Goal: Task Accomplishment & Management: Use online tool/utility

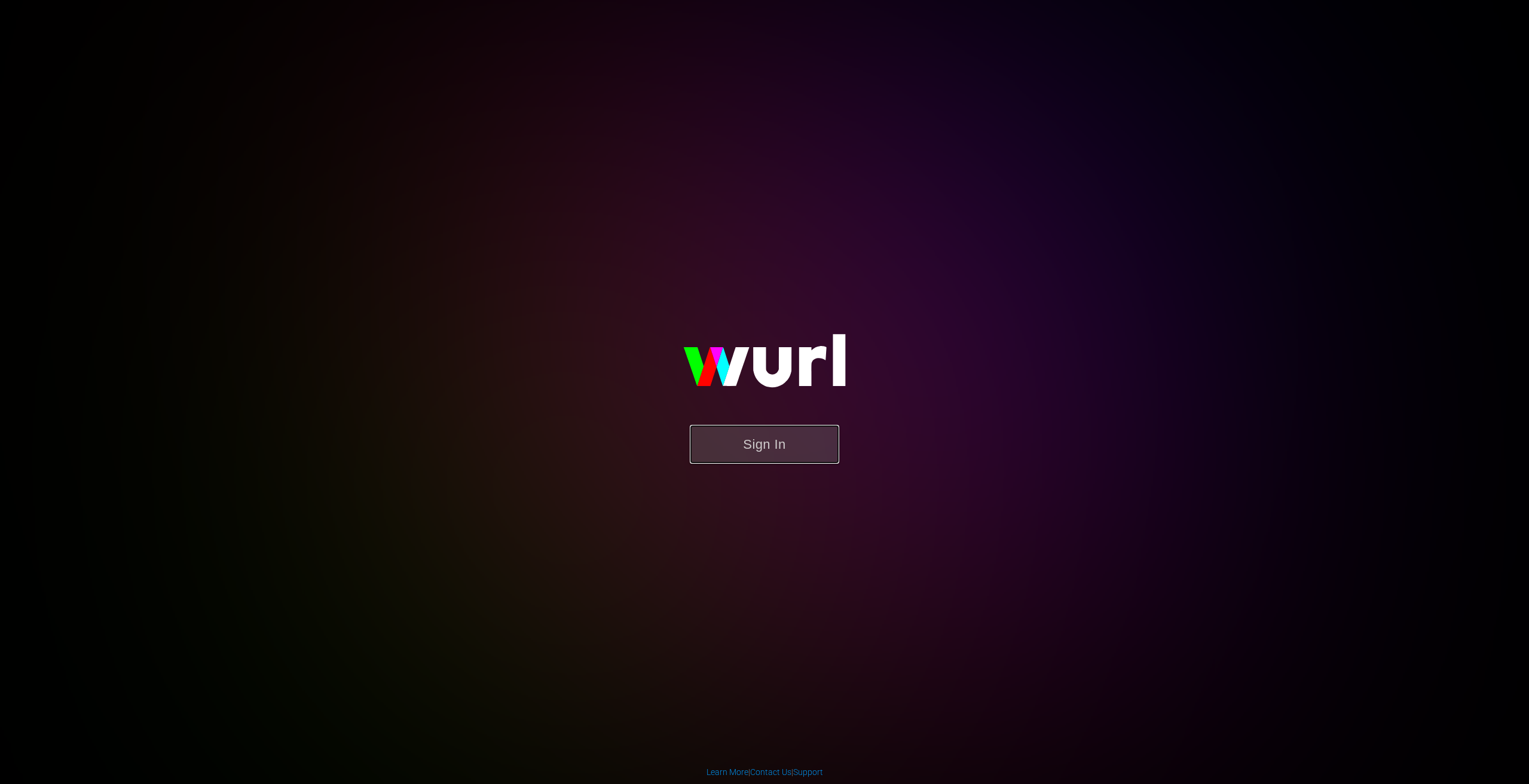
click at [731, 428] on button "Sign In" at bounding box center [764, 444] width 149 height 39
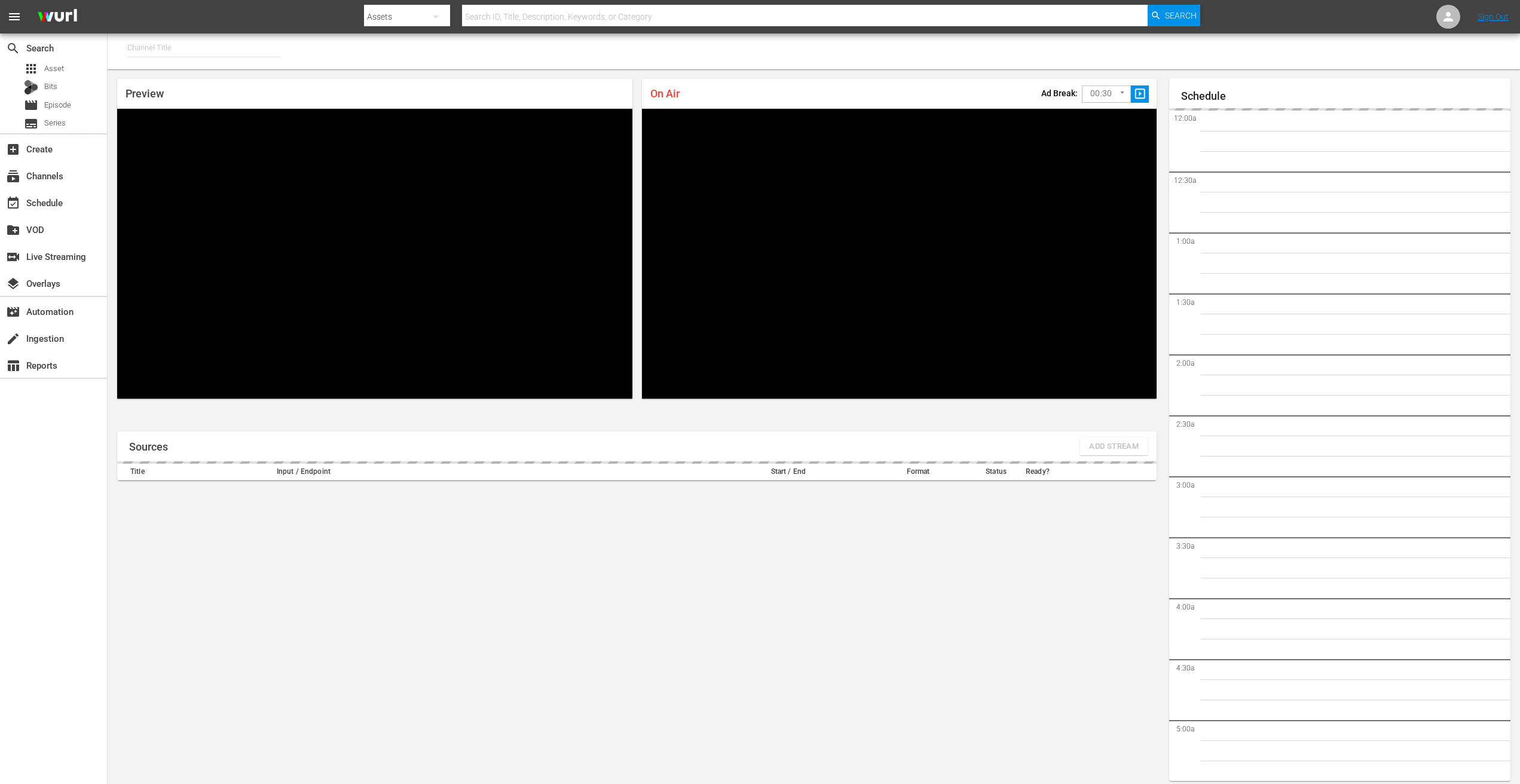
type input "PFL MMA (1309)"
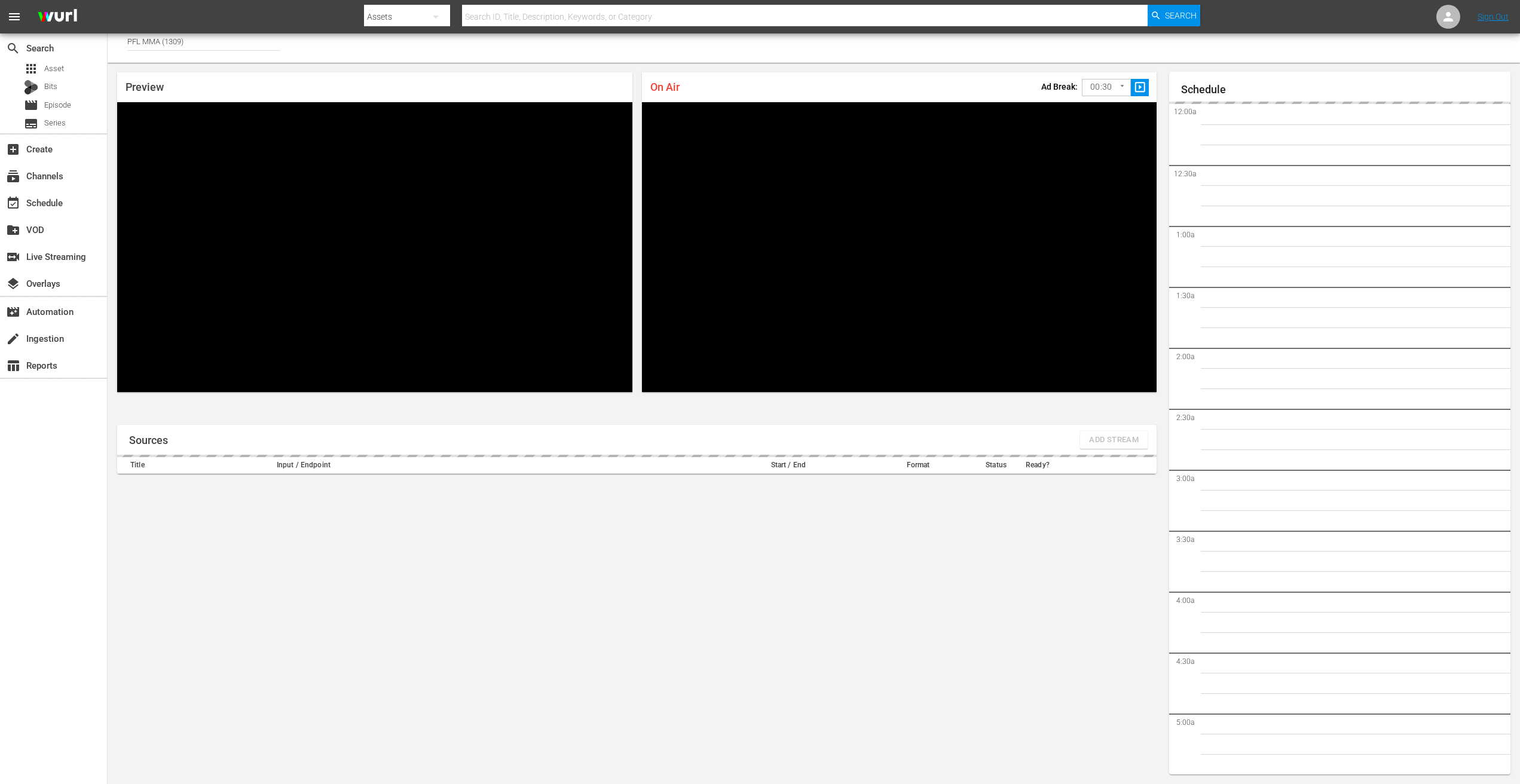
scroll to position [1743, 0]
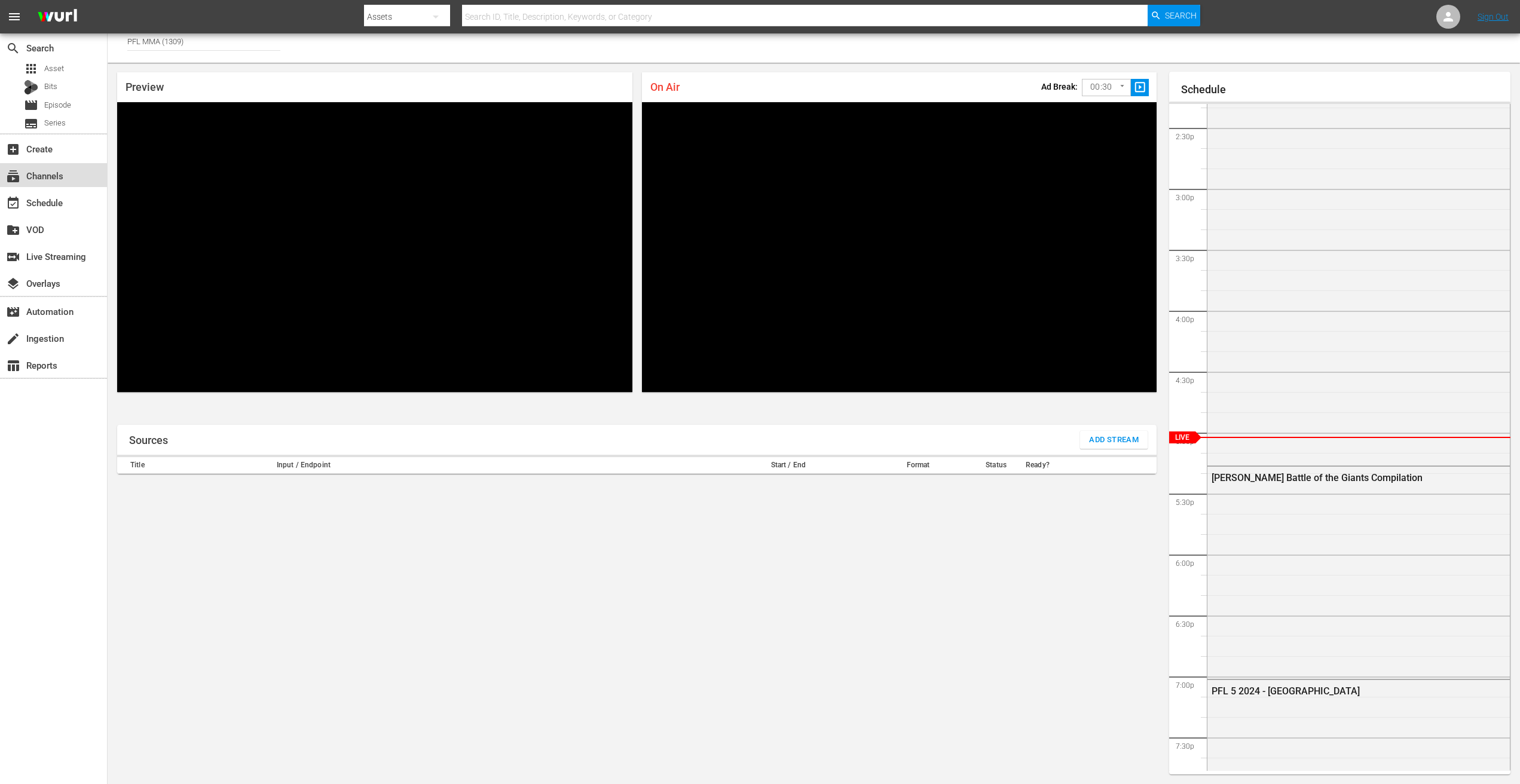
click at [56, 178] on div "subscriptions Channels" at bounding box center [33, 173] width 66 height 11
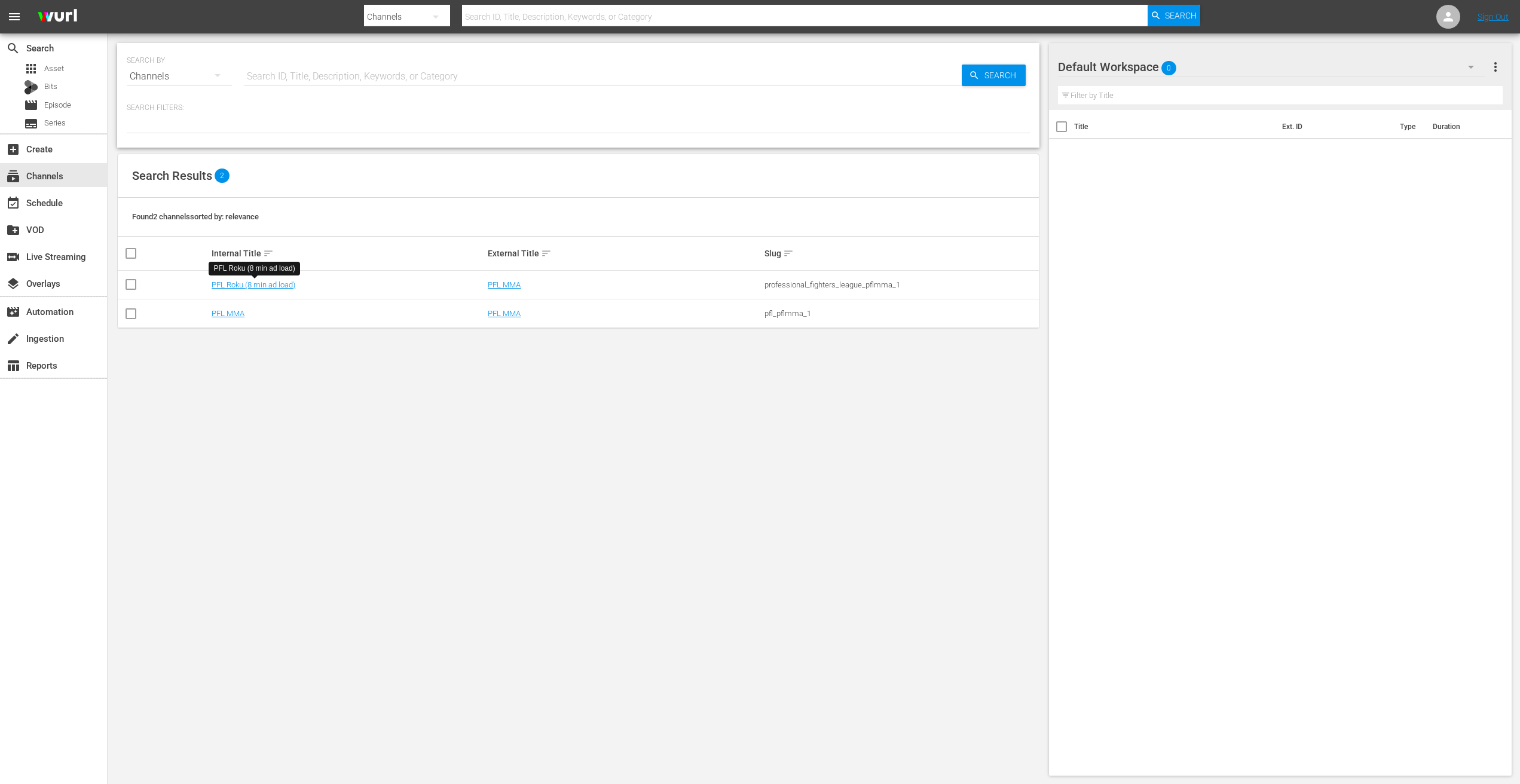
drag, startPoint x: 251, startPoint y: 281, endPoint x: 166, endPoint y: 398, distance: 144.6
click at [166, 398] on div "SEARCH BY Search By Channels Search ID, Title, Description, Keywords, or Catego…" at bounding box center [578, 409] width 941 height 751
click at [55, 254] on div "switch_video Live Streaming" at bounding box center [33, 254] width 66 height 11
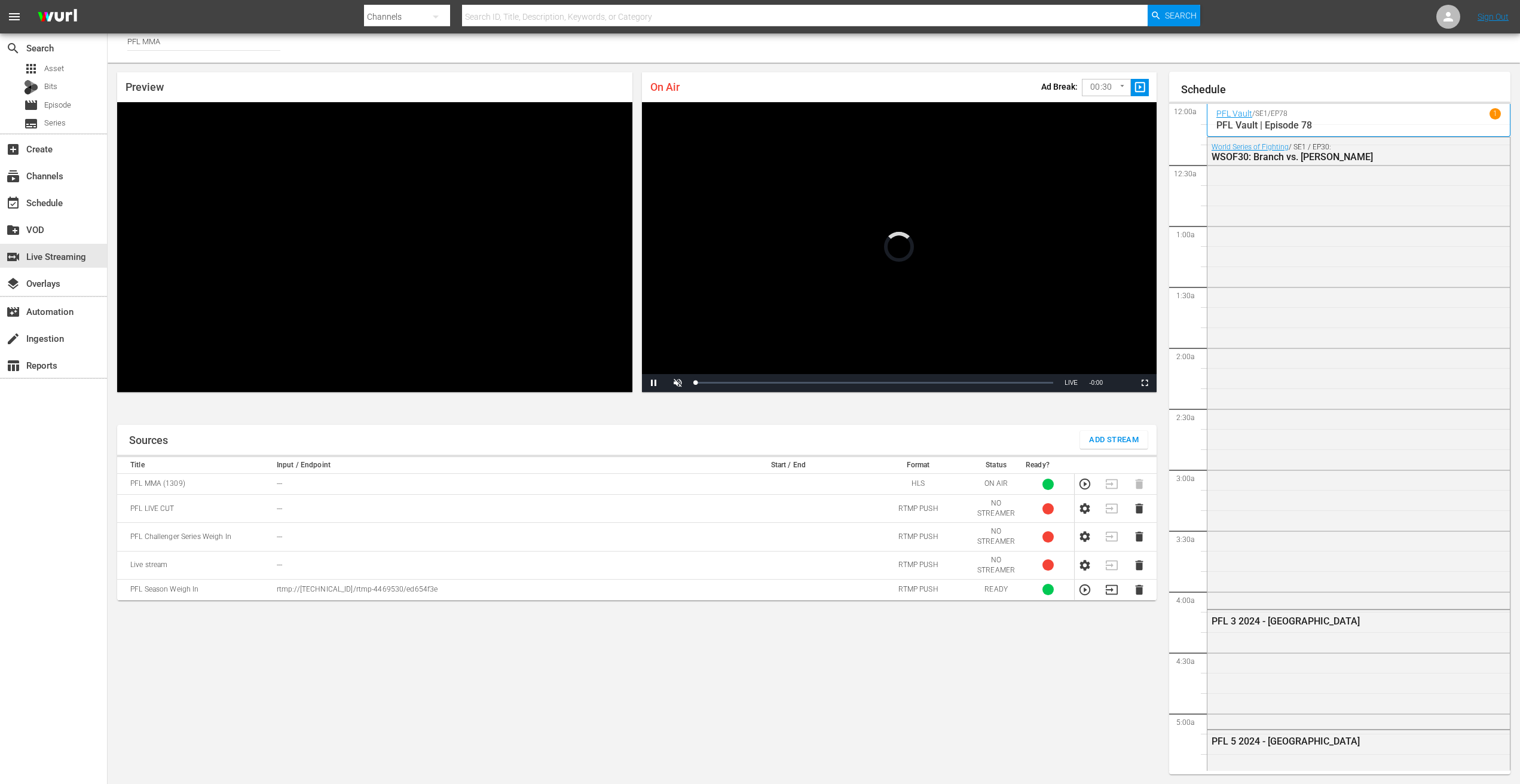
scroll to position [1744, 0]
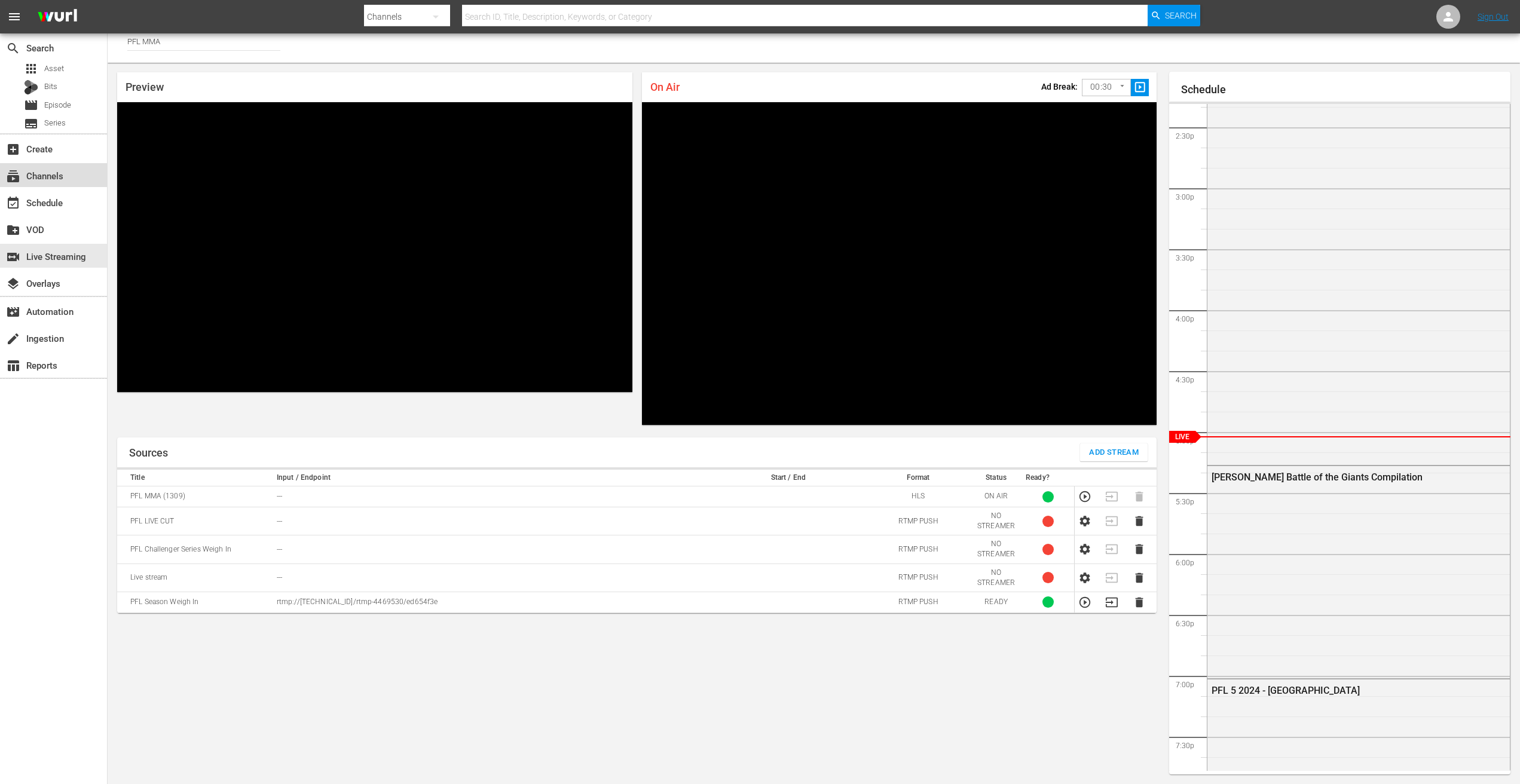
click at [61, 174] on div "subscriptions Channels" at bounding box center [33, 173] width 66 height 11
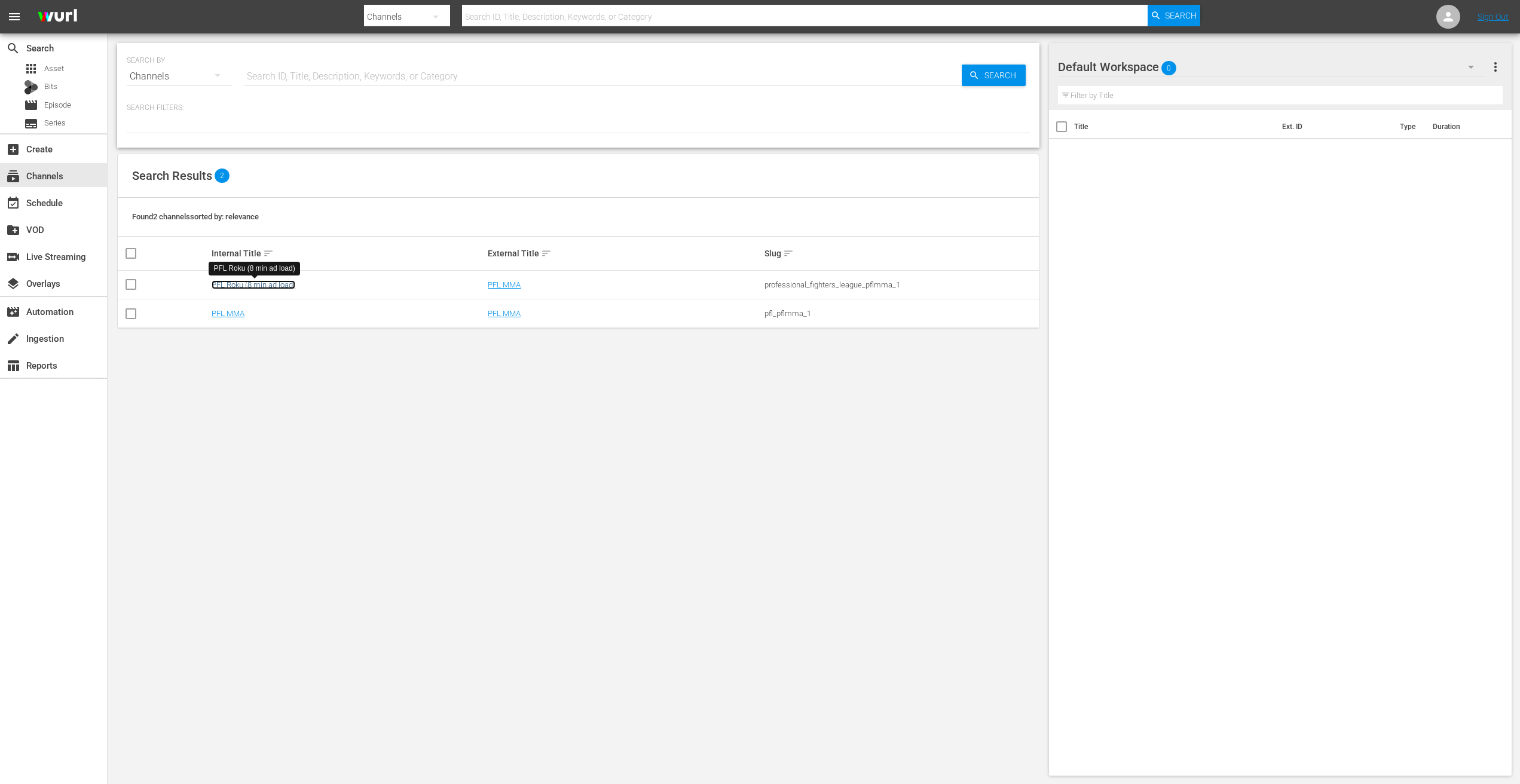
click at [267, 282] on link "PFL Roku (8 min ad load)" at bounding box center [253, 284] width 84 height 9
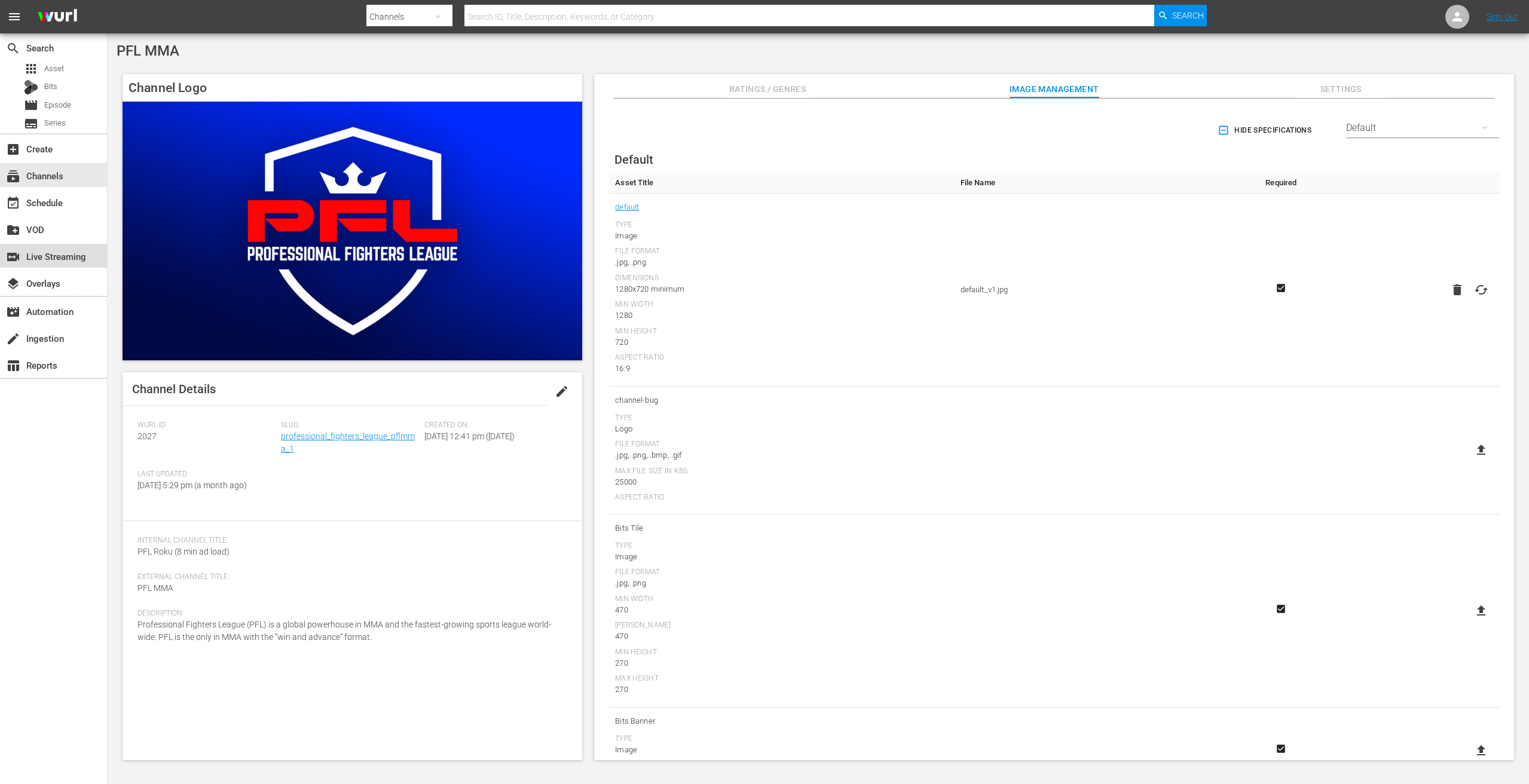
click at [38, 256] on div "switch_video Live Streaming" at bounding box center [33, 254] width 66 height 11
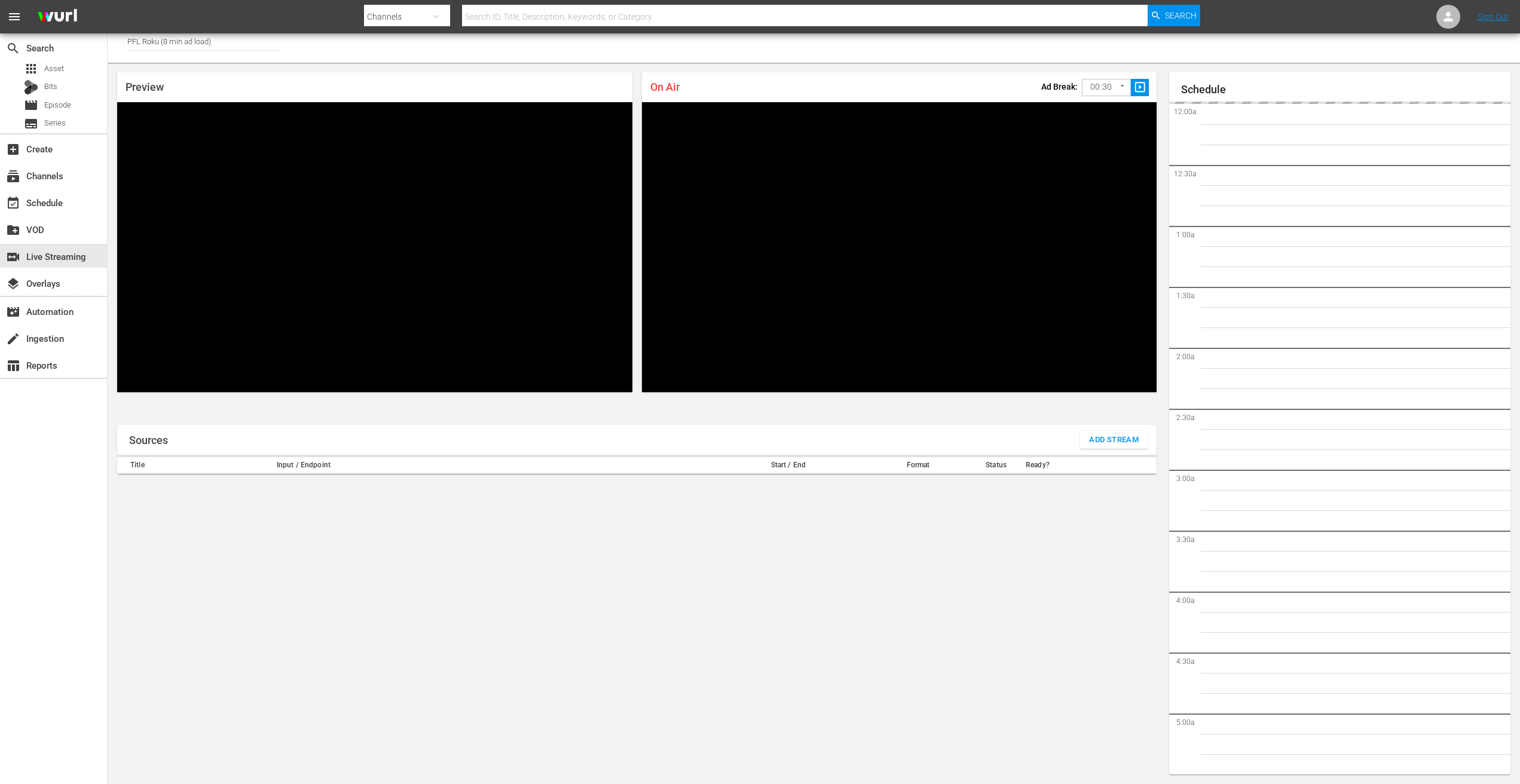
scroll to position [1745, 0]
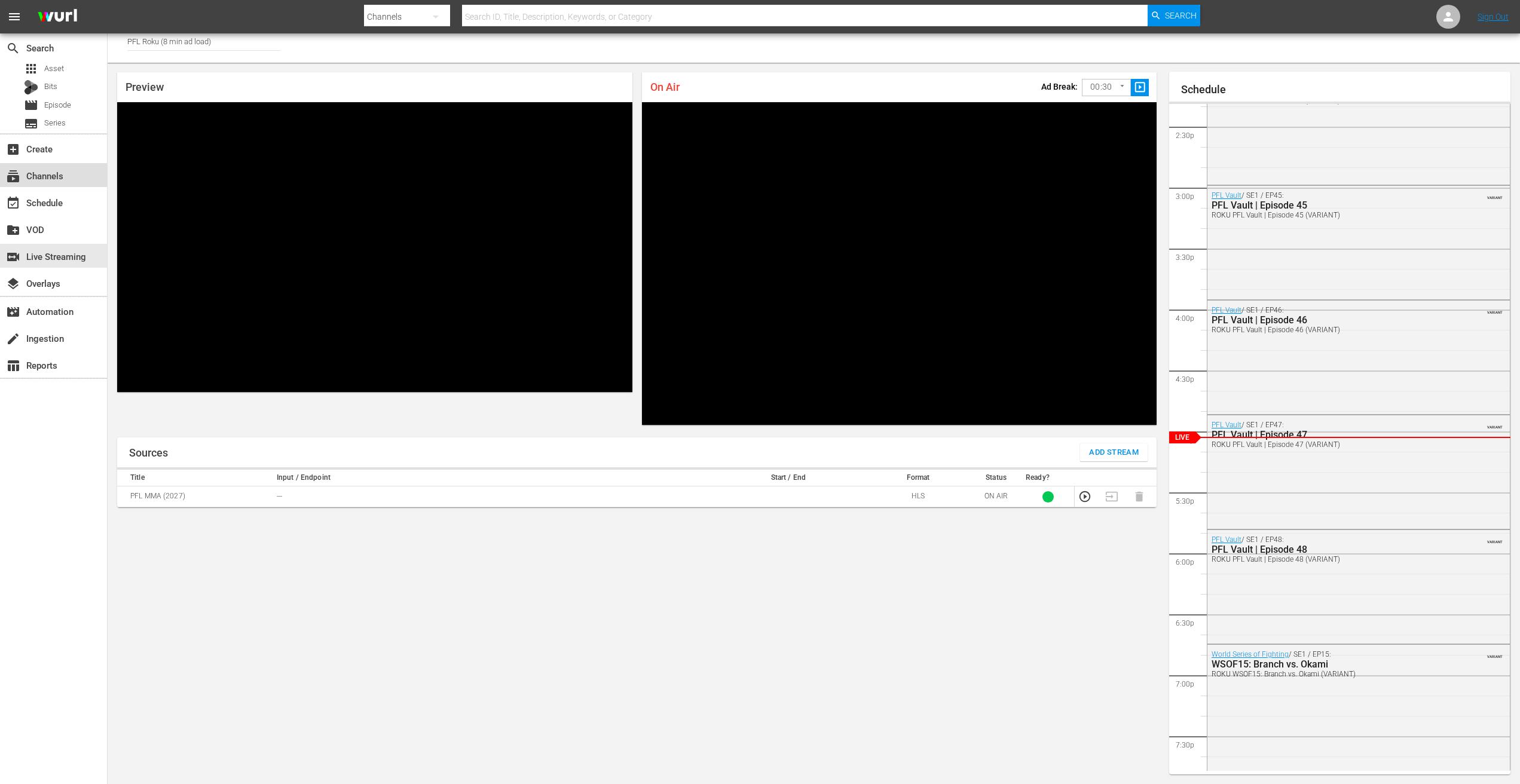
click at [48, 171] on div "subscriptions Channels" at bounding box center [33, 173] width 66 height 11
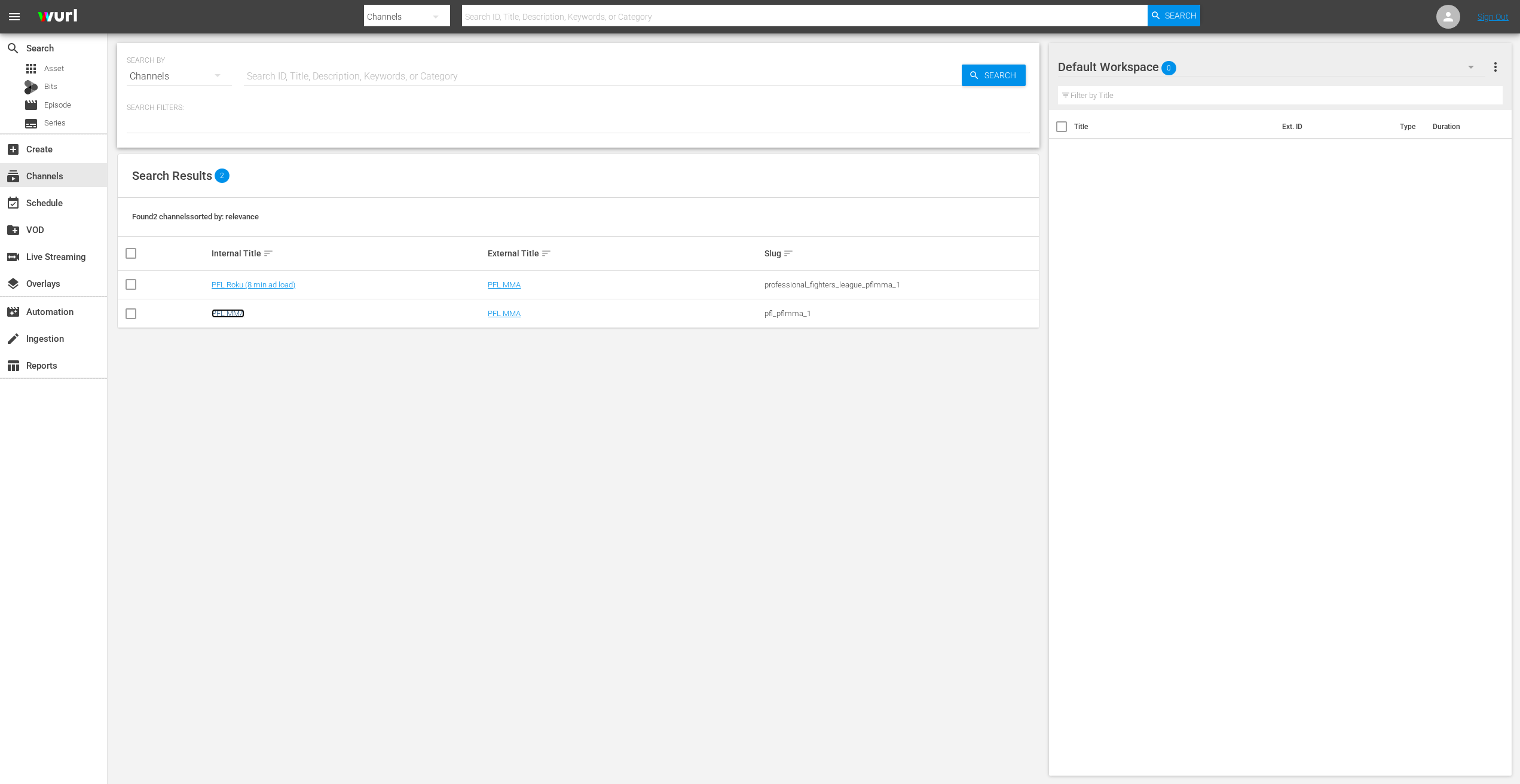
click at [228, 312] on link "PFL MMA" at bounding box center [228, 313] width 33 height 9
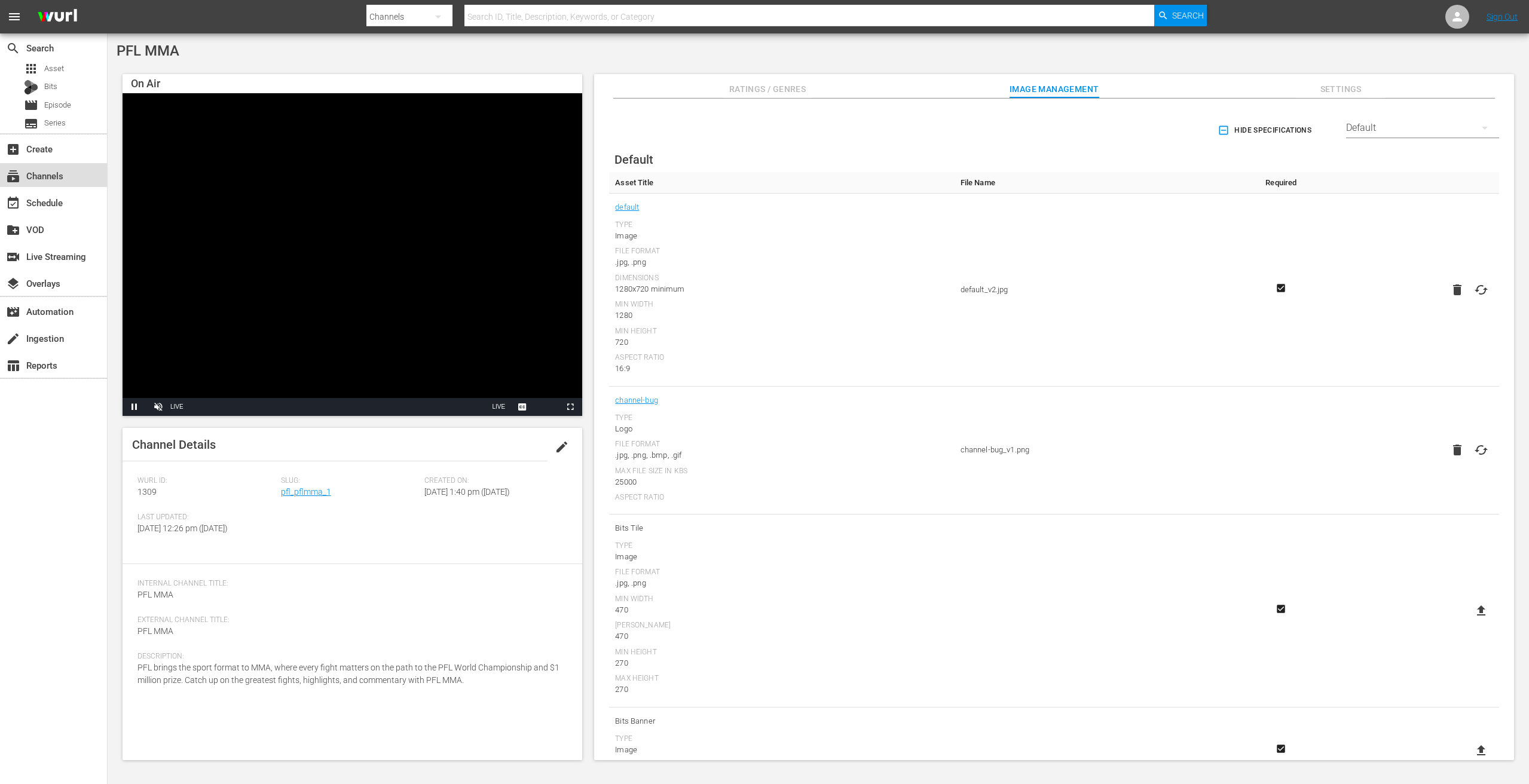
click at [63, 175] on div "subscriptions Channels" at bounding box center [33, 173] width 66 height 11
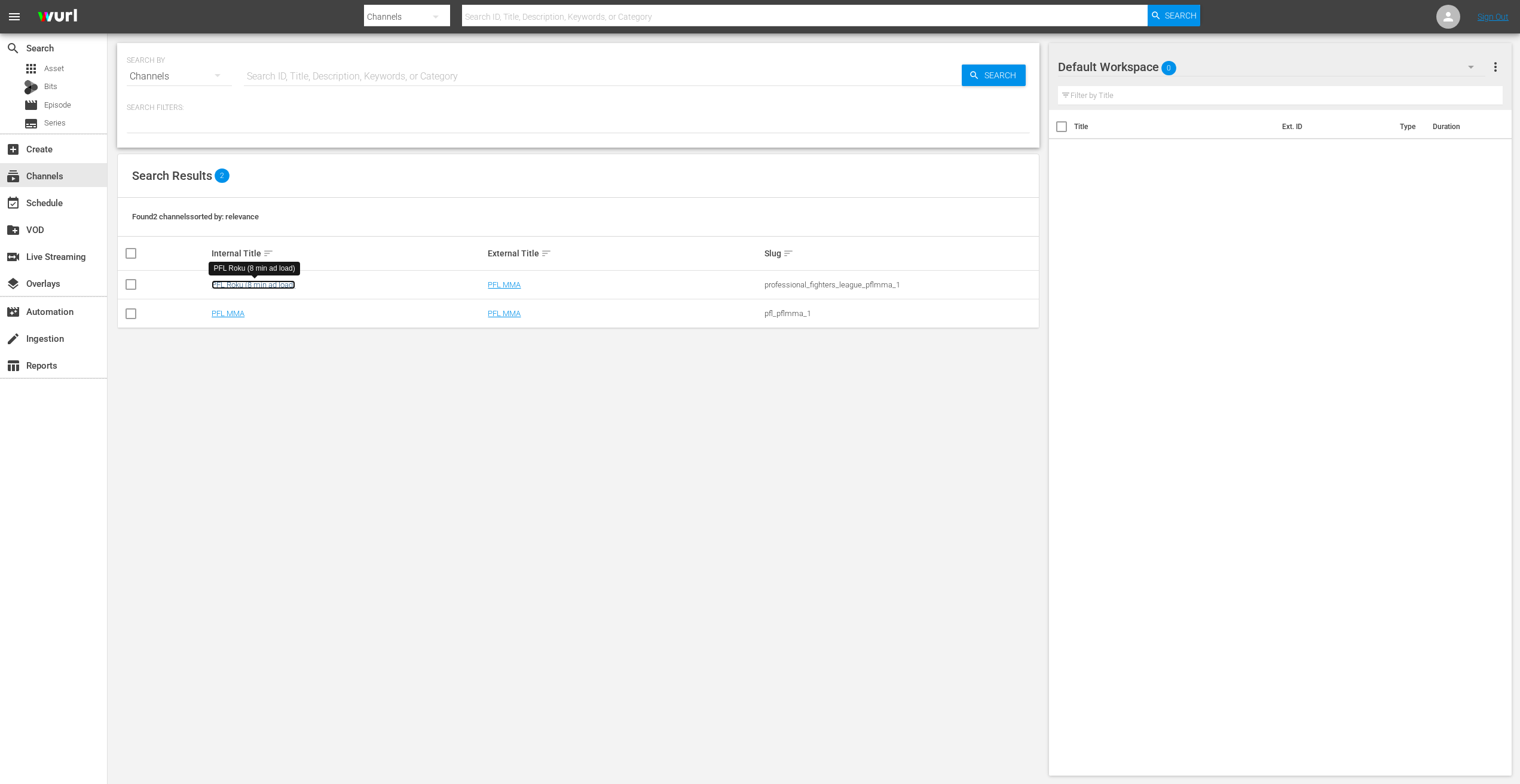
click at [239, 282] on link "PFL Roku (8 min ad load)" at bounding box center [253, 284] width 84 height 9
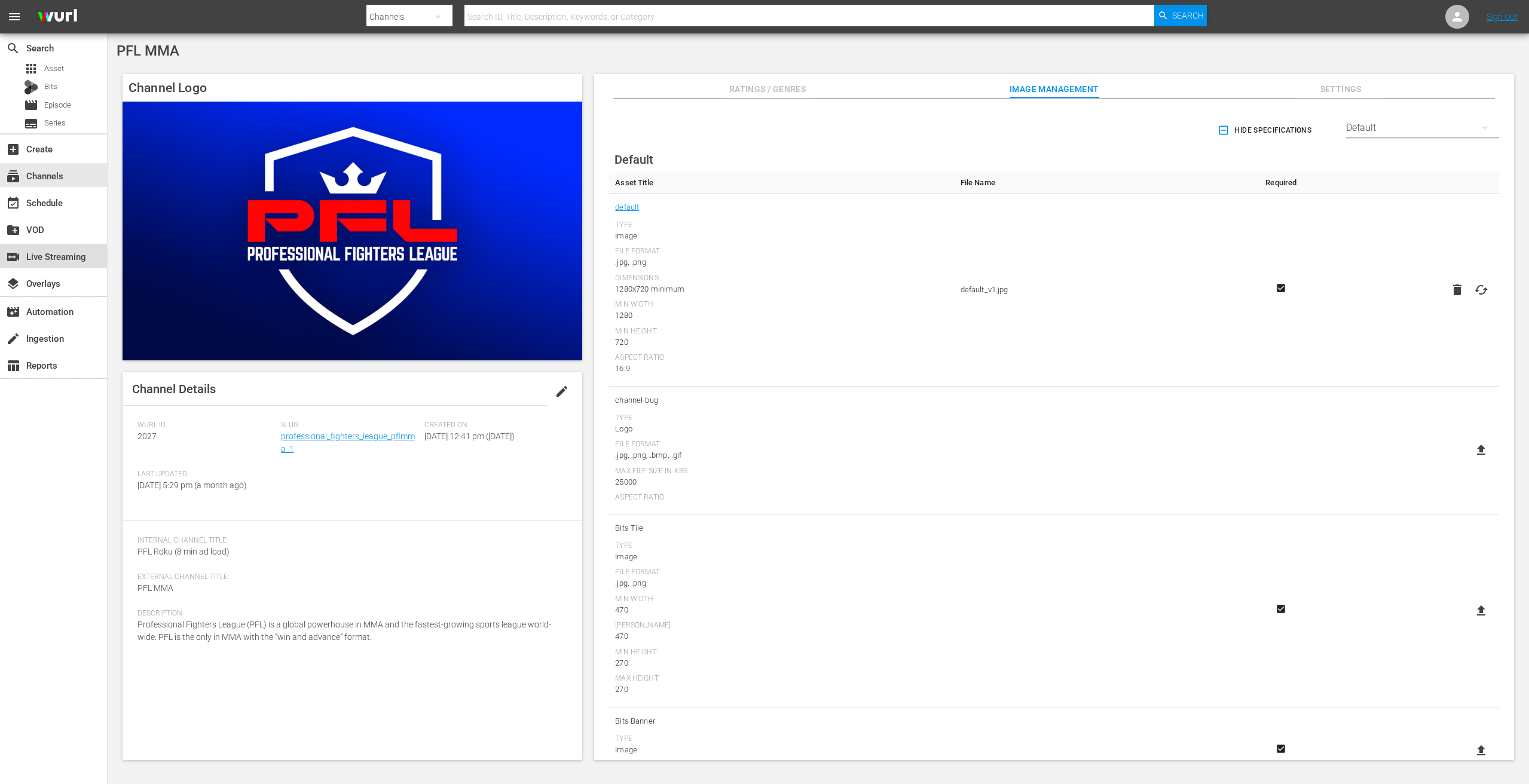
click at [31, 251] on div "switch_video Live Streaming" at bounding box center [33, 254] width 66 height 11
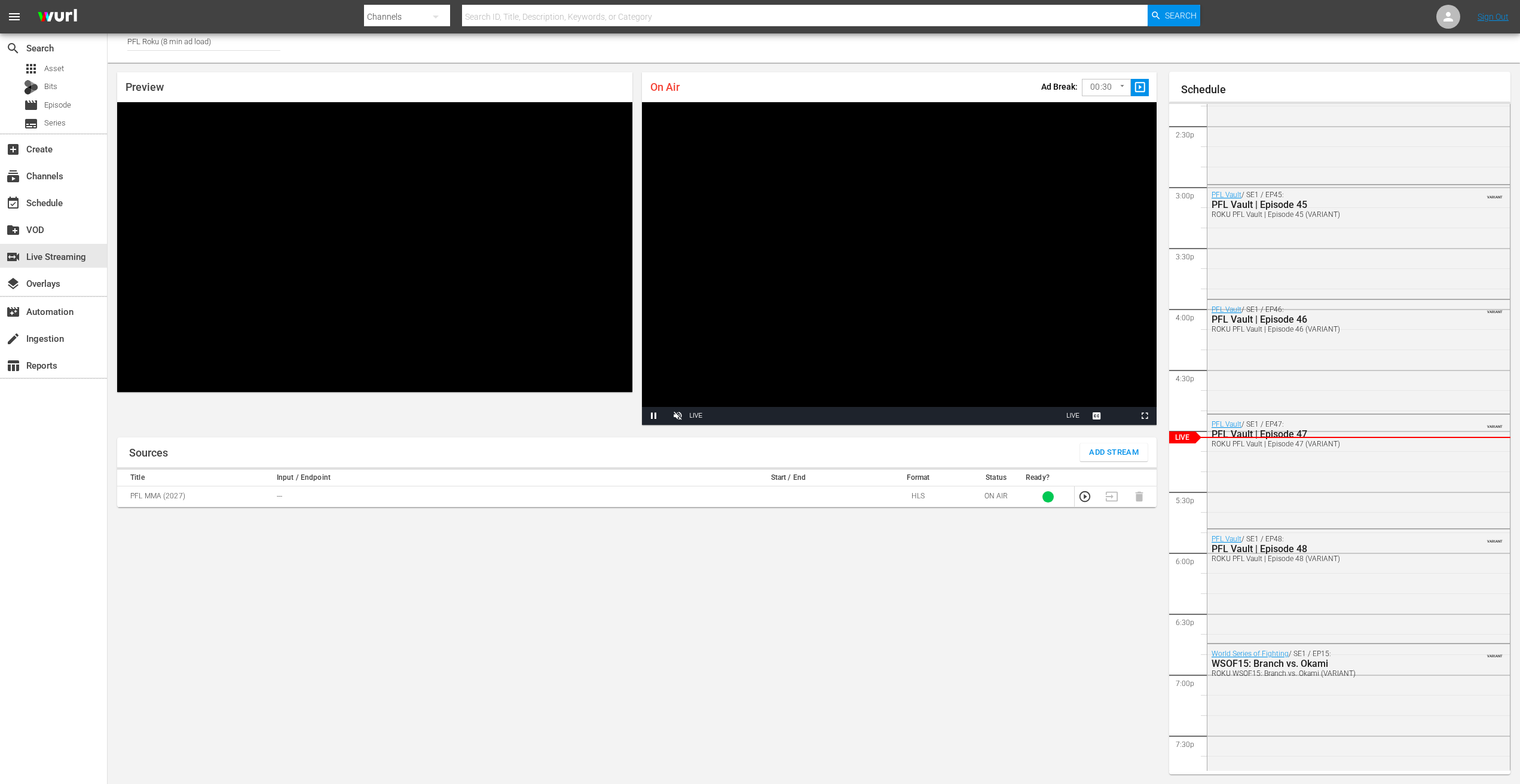
scroll to position [32, 0]
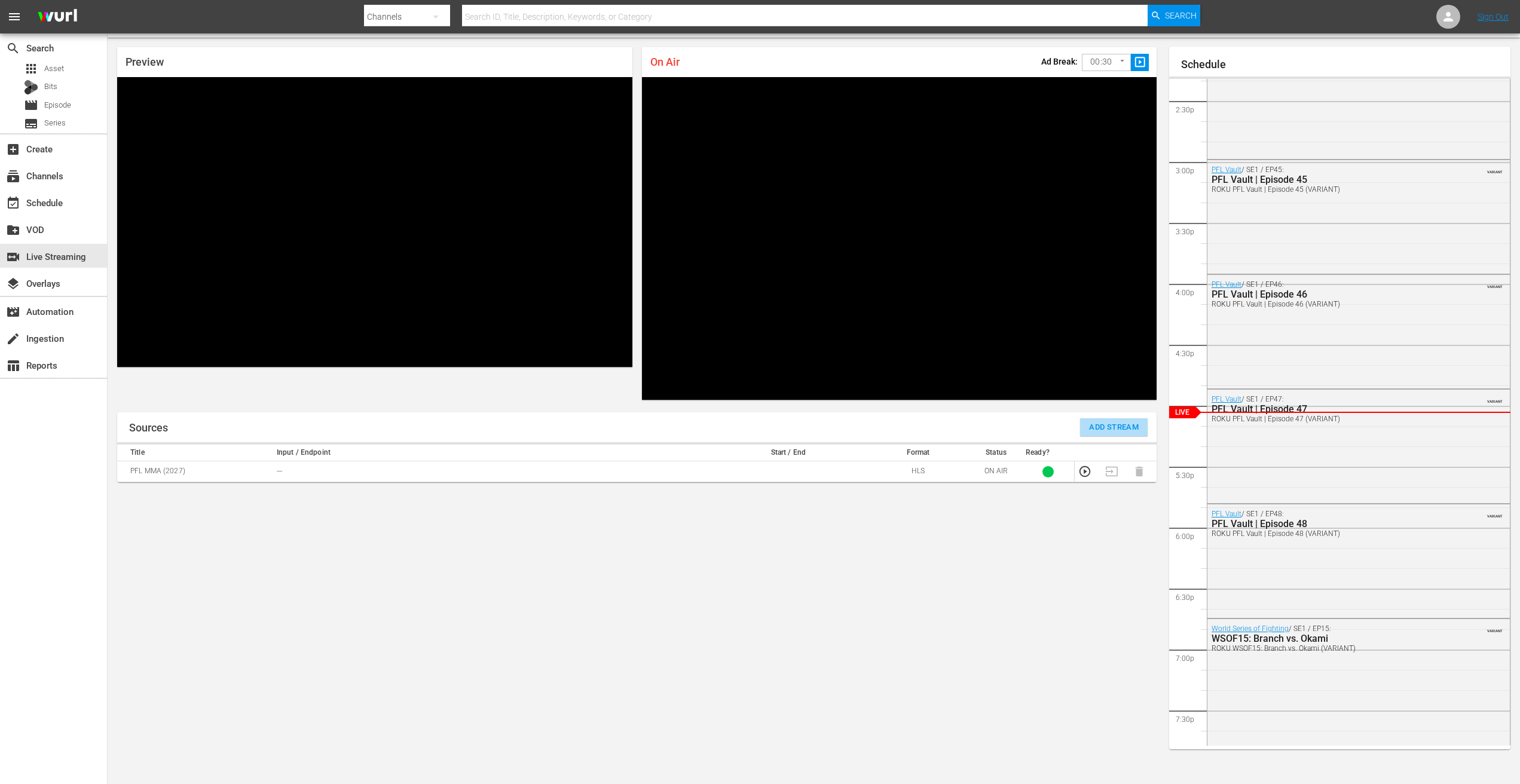
click at [1129, 424] on span "Add Stream" at bounding box center [1113, 428] width 49 height 13
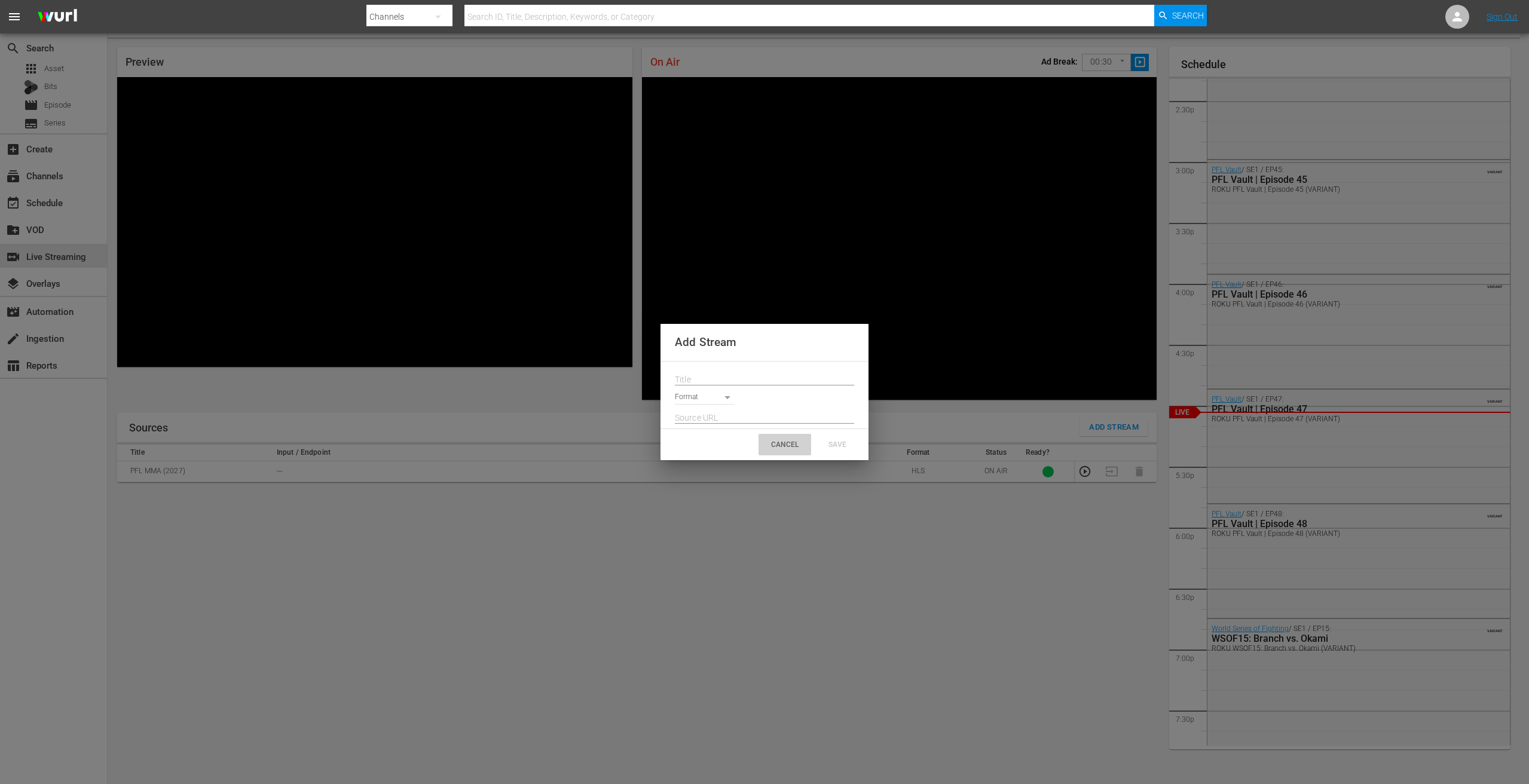
click at [778, 452] on div "CANCEL" at bounding box center [784, 444] width 53 height 21
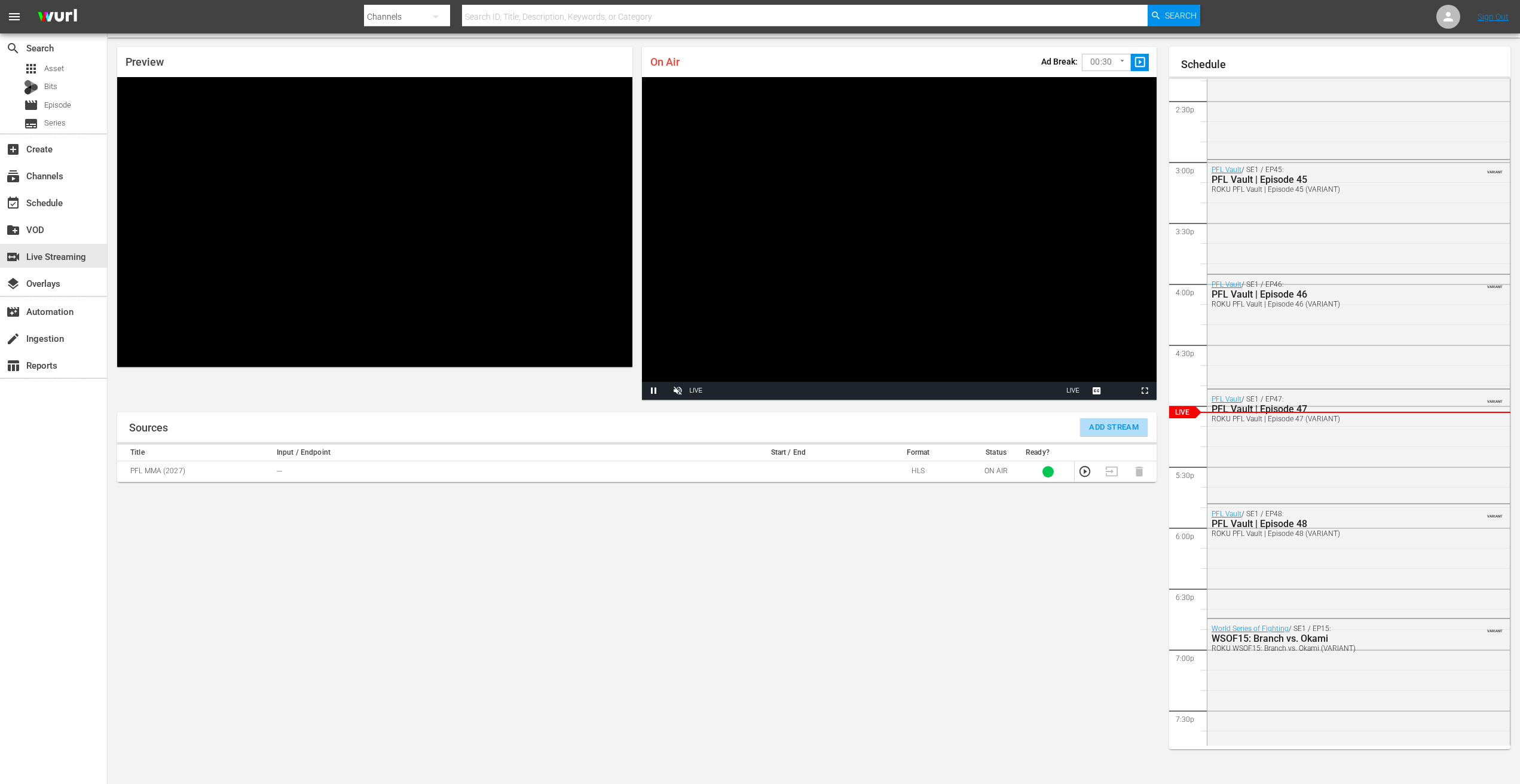
click at [1105, 431] on span "Add Stream" at bounding box center [1113, 428] width 49 height 13
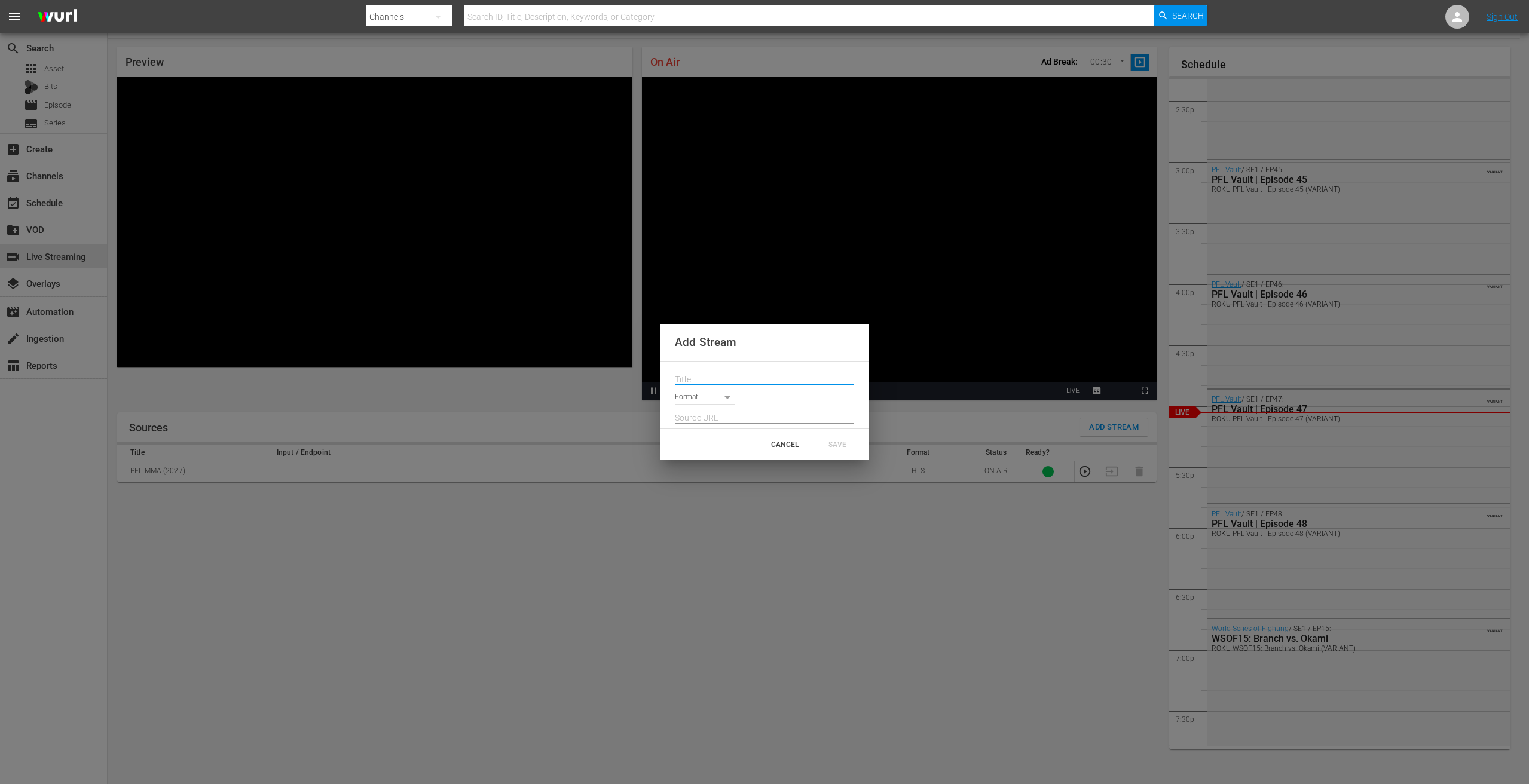
click at [724, 381] on input "text" at bounding box center [764, 379] width 179 height 18
click at [724, 377] on input "text" at bounding box center [764, 379] width 179 height 18
type input "Roku NExtologies Live Stream"
click at [717, 391] on body "menu Search By Channels Search ID, Title, Description, Keywords, or Category Se…" at bounding box center [764, 360] width 1529 height 784
click at [713, 418] on li "RTMP (PULL)" at bounding box center [709, 418] width 70 height 19
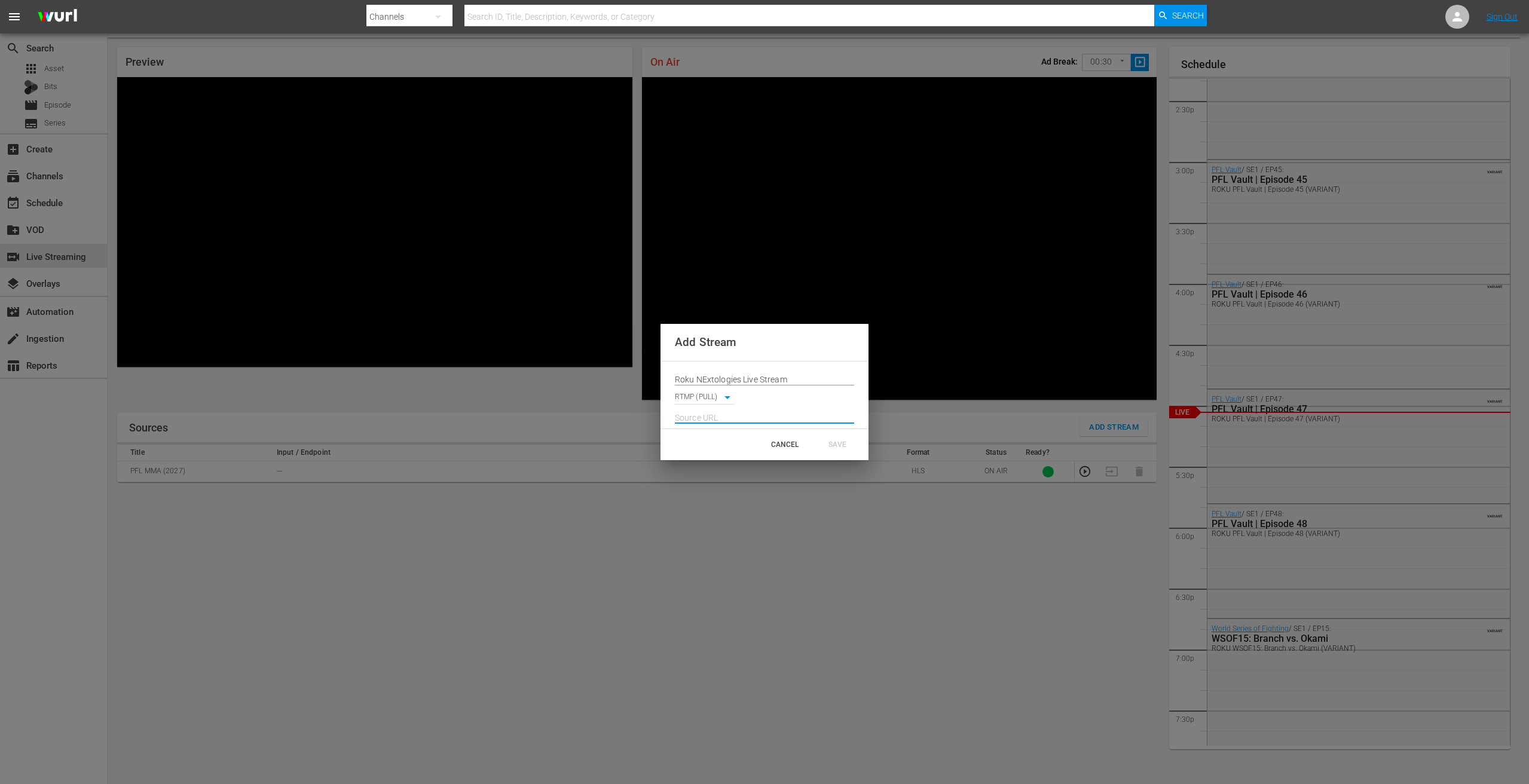
click at [712, 417] on input "text" at bounding box center [764, 417] width 179 height 18
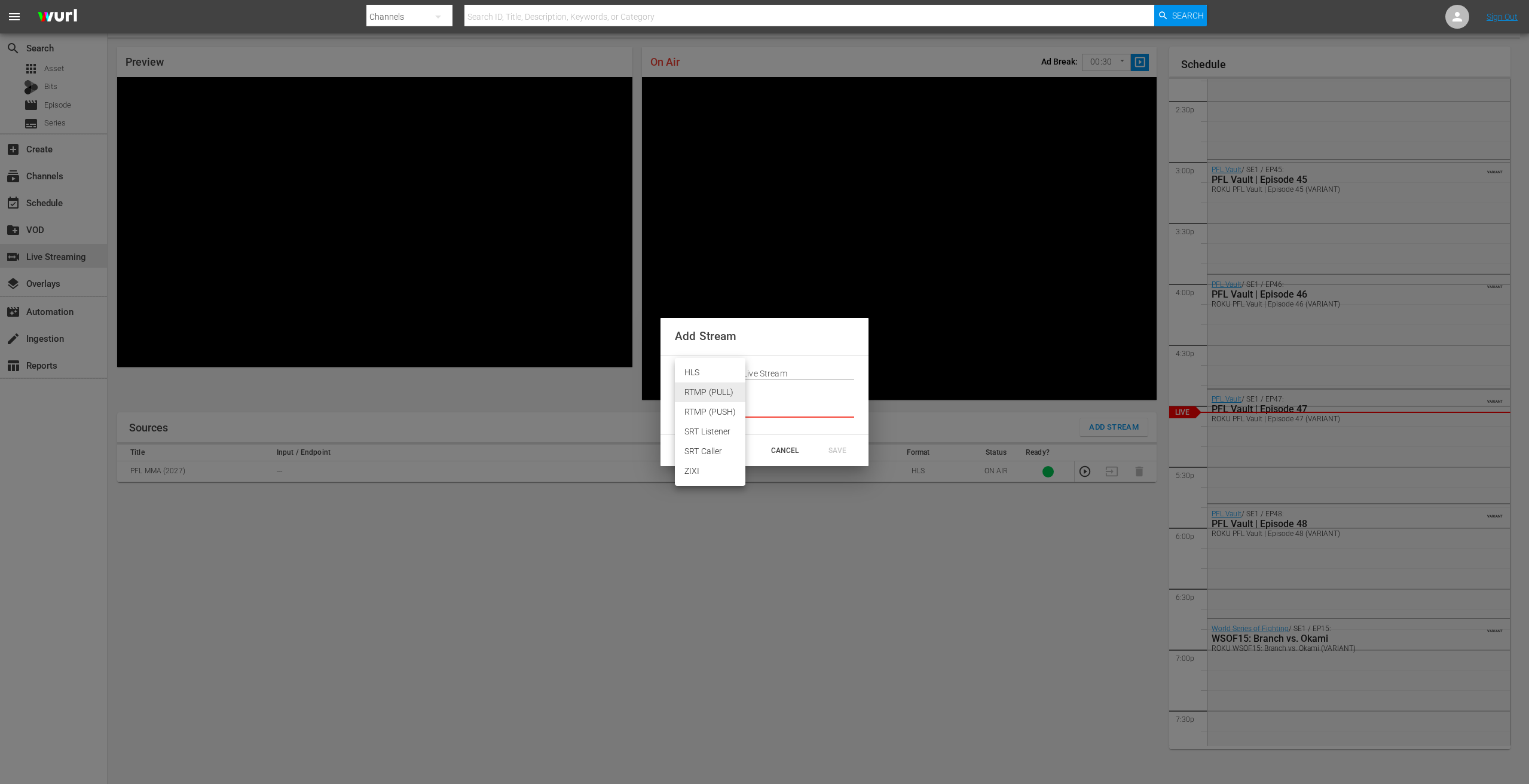
click at [705, 401] on body "menu Search By Channels Search ID, Title, Description, Keywords, or Category Se…" at bounding box center [764, 360] width 1529 height 784
click at [705, 407] on li "RTMP (PUSH)" at bounding box center [709, 412] width 70 height 19
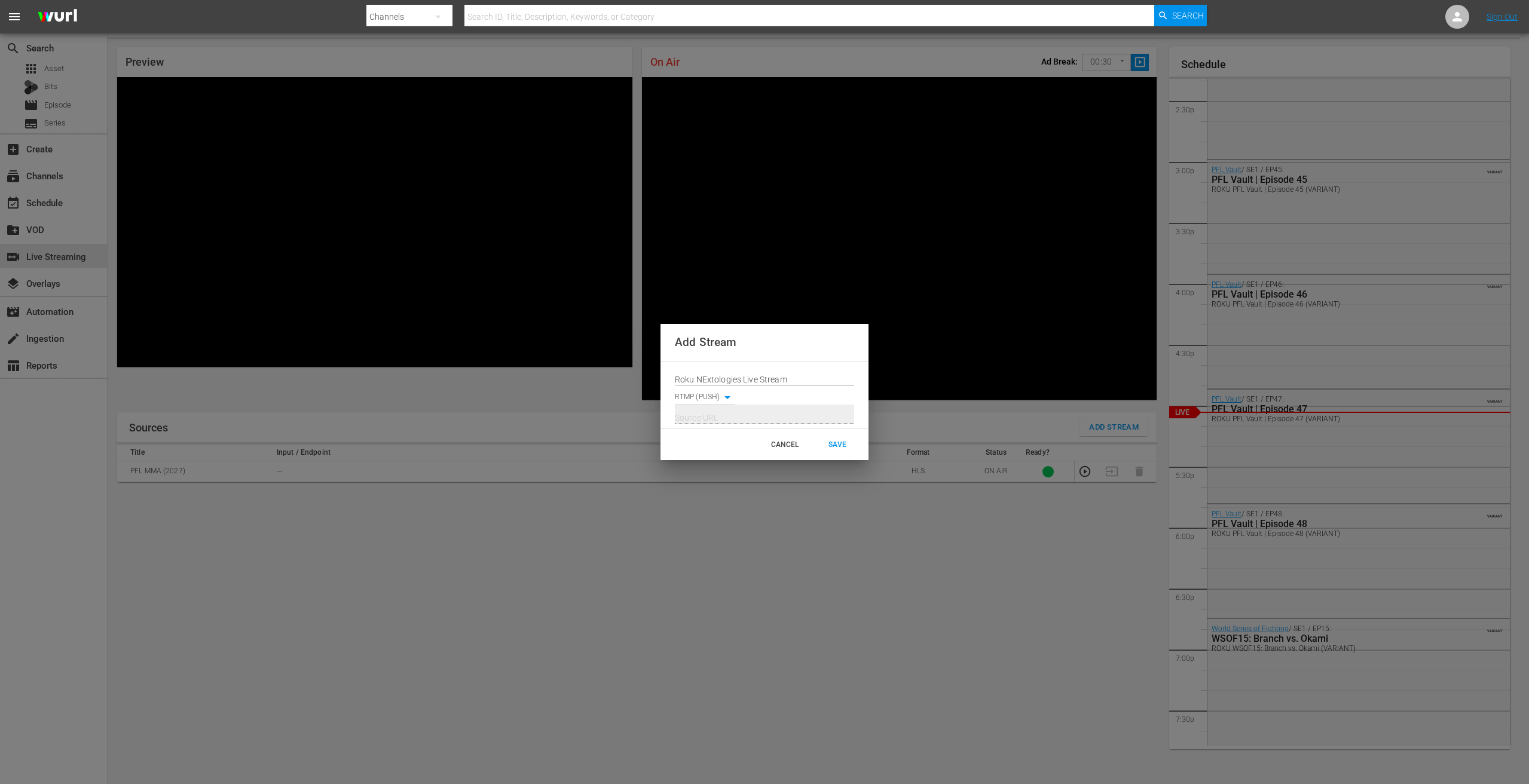
click at [715, 389] on div "RTMP (PUSH) RTMP_PUSH" at bounding box center [764, 395] width 179 height 19
click at [713, 394] on body "menu Search By Channels Search ID, Title, Description, Keywords, or Category Se…" at bounding box center [764, 360] width 1529 height 784
click at [716, 385] on li "RTMP (PULL)" at bounding box center [709, 379] width 70 height 19
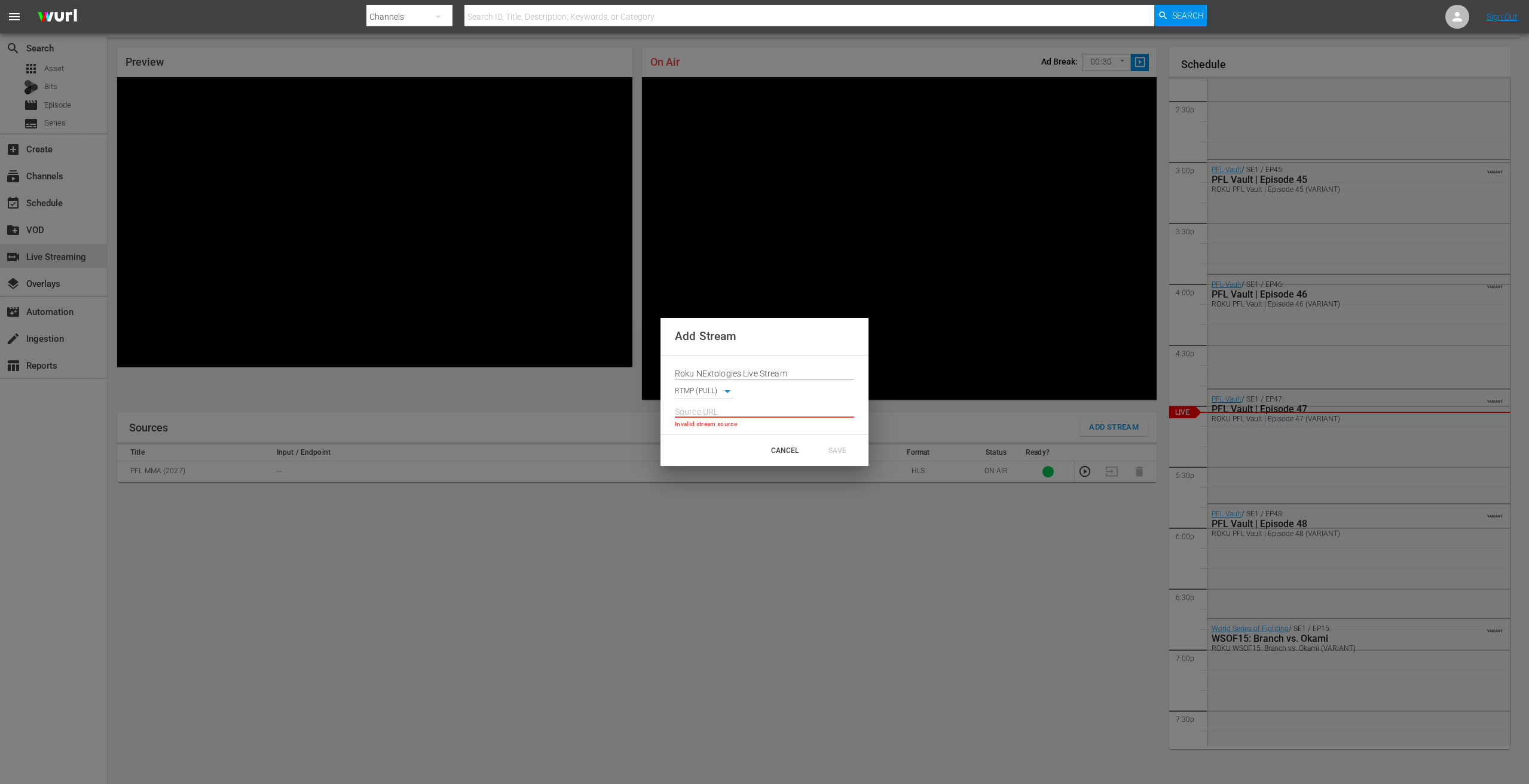
click at [723, 405] on input "text" at bounding box center [764, 412] width 179 height 18
click at [721, 386] on body "menu Search By Channels Search ID, Title, Description, Keywords, or Category Se…" at bounding box center [764, 360] width 1529 height 784
click at [709, 410] on li "RTMP (PUSH)" at bounding box center [709, 412] width 70 height 19
type input "RTMP_PUSH"
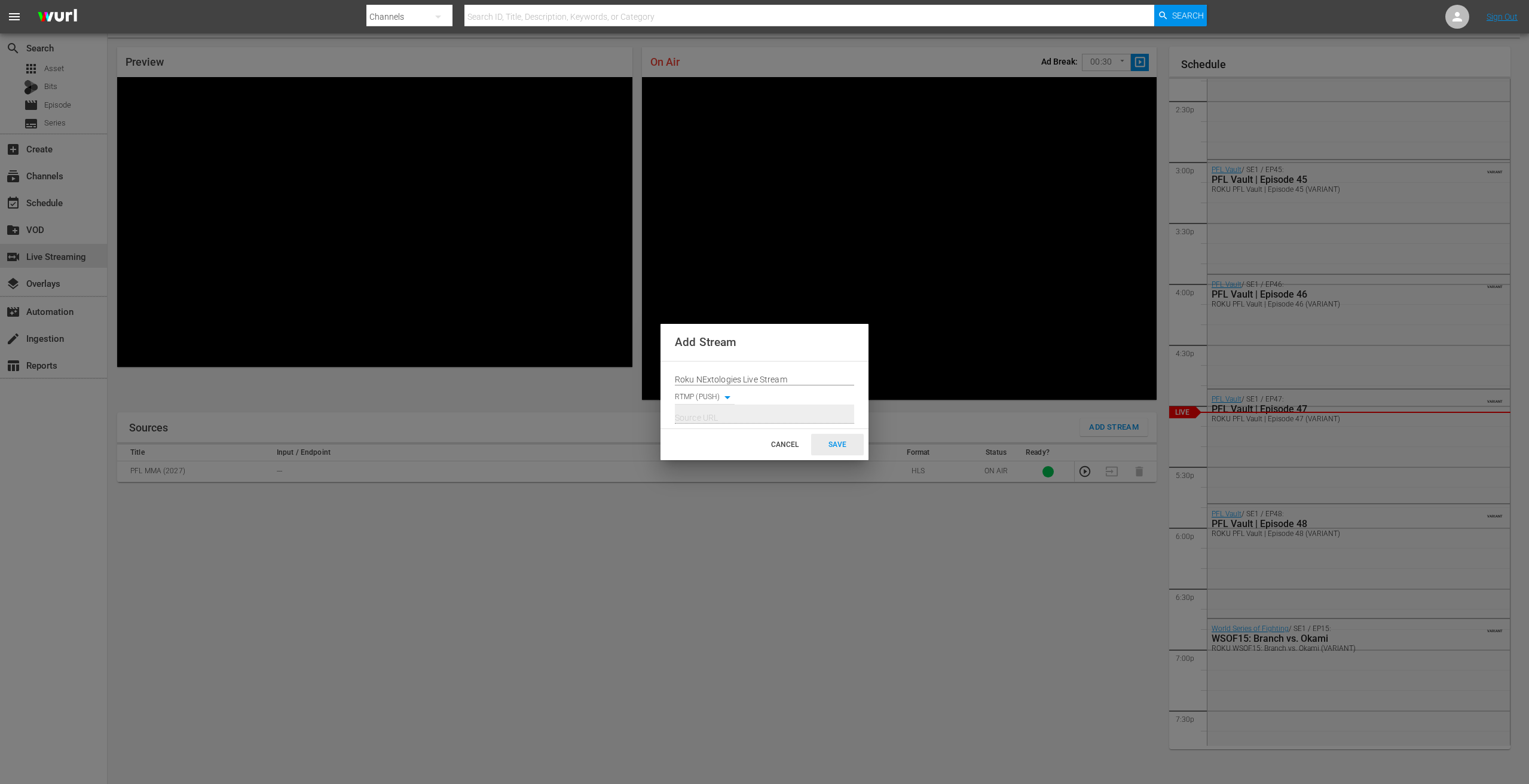
click at [835, 439] on div "SAVE" at bounding box center [837, 444] width 53 height 21
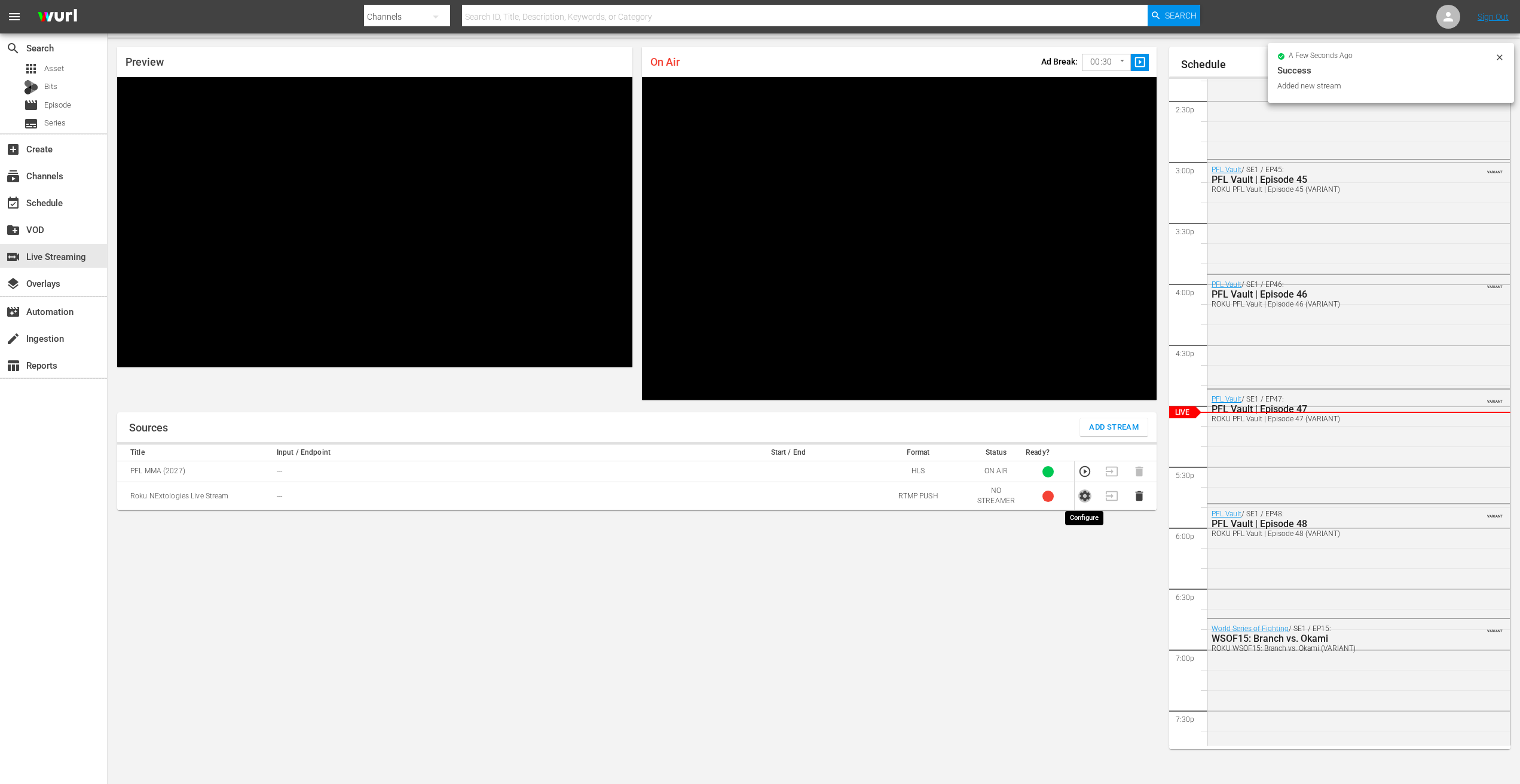
click at [1084, 496] on icon "button" at bounding box center [1085, 496] width 13 height 13
click at [63, 169] on div "subscriptions Channels" at bounding box center [33, 173] width 66 height 11
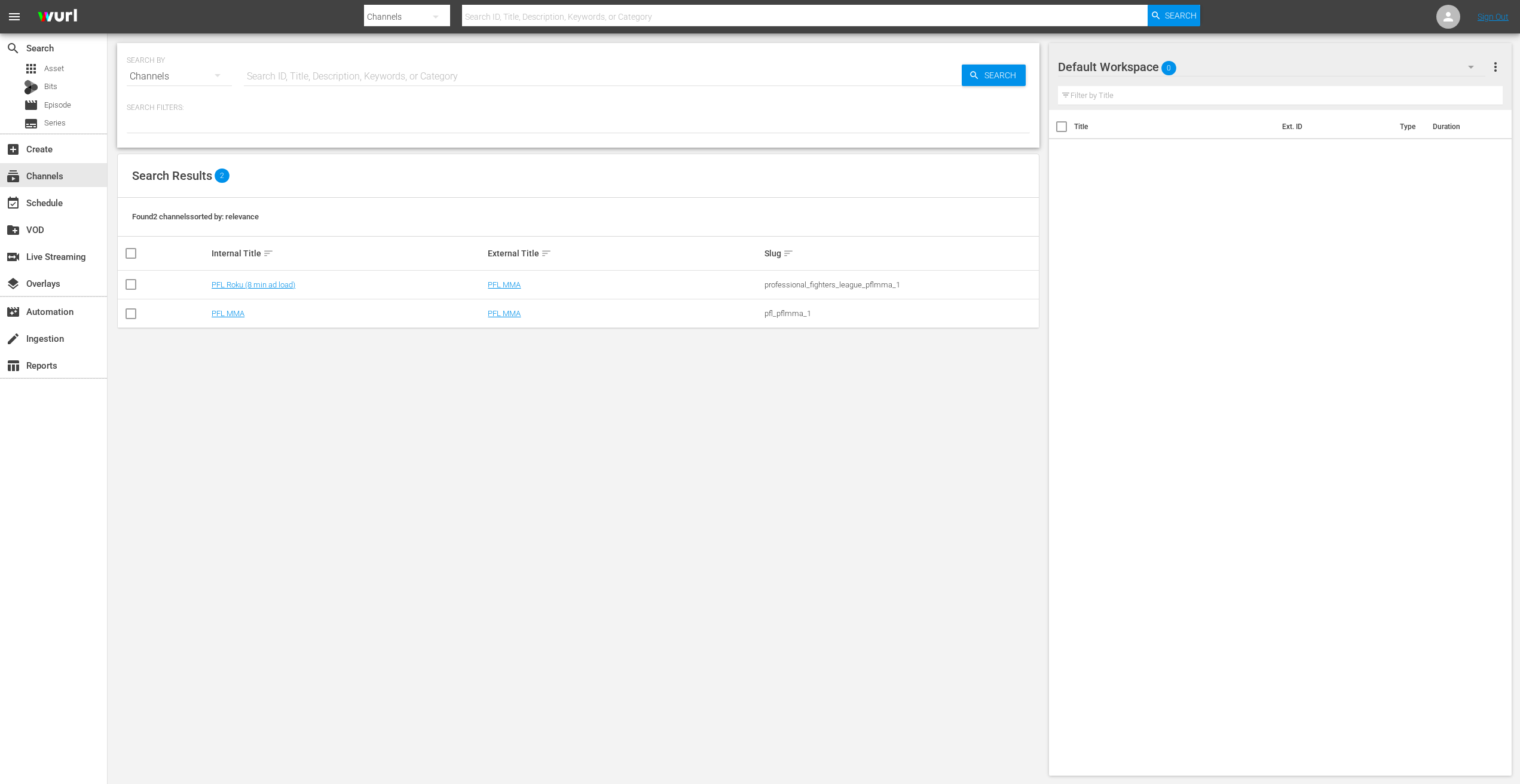
click at [230, 319] on td "PFL MMA" at bounding box center [348, 314] width 276 height 29
click at [230, 311] on link "PFL MMA" at bounding box center [228, 313] width 33 height 9
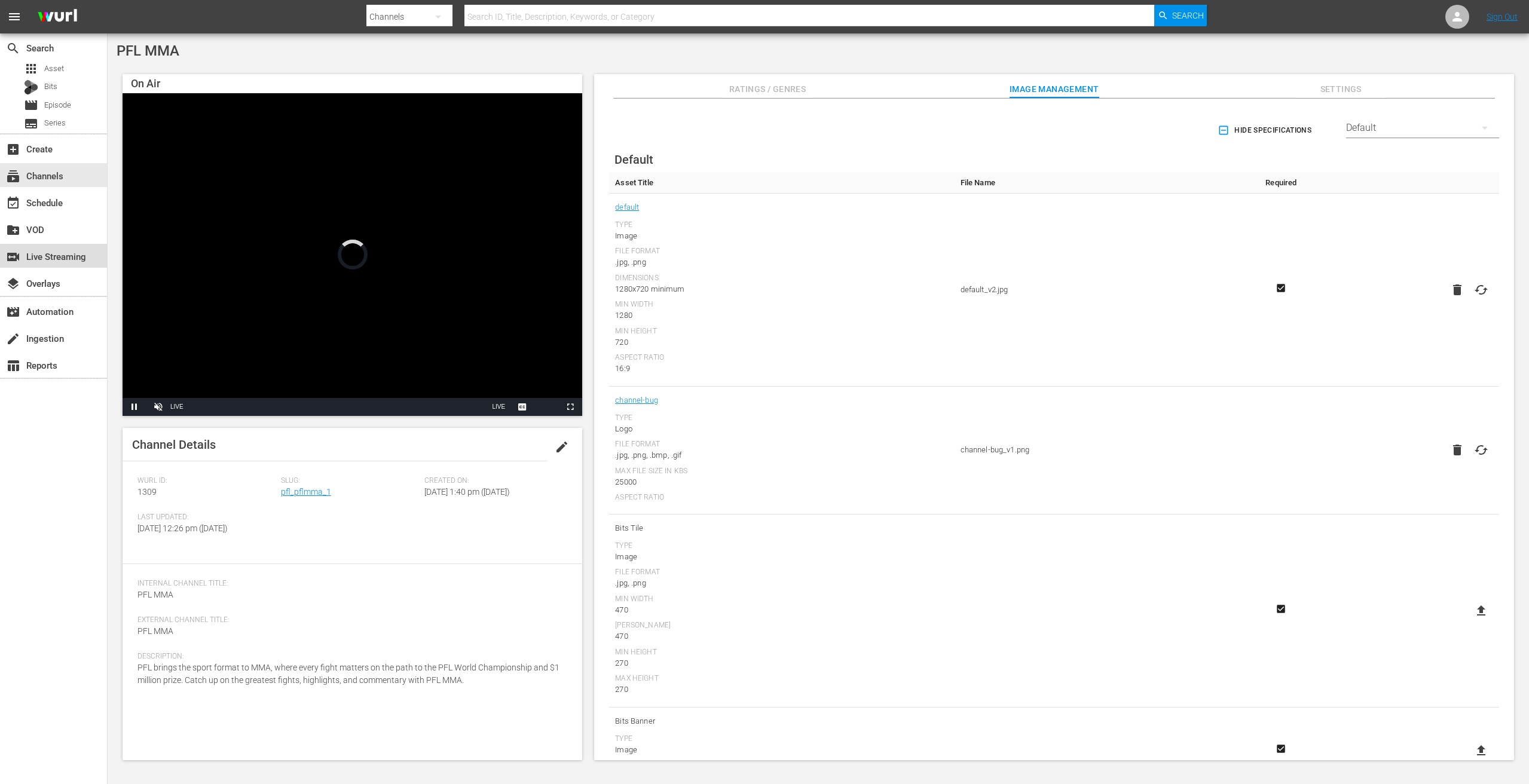
click at [52, 260] on div "switch_video Live Streaming" at bounding box center [33, 254] width 66 height 11
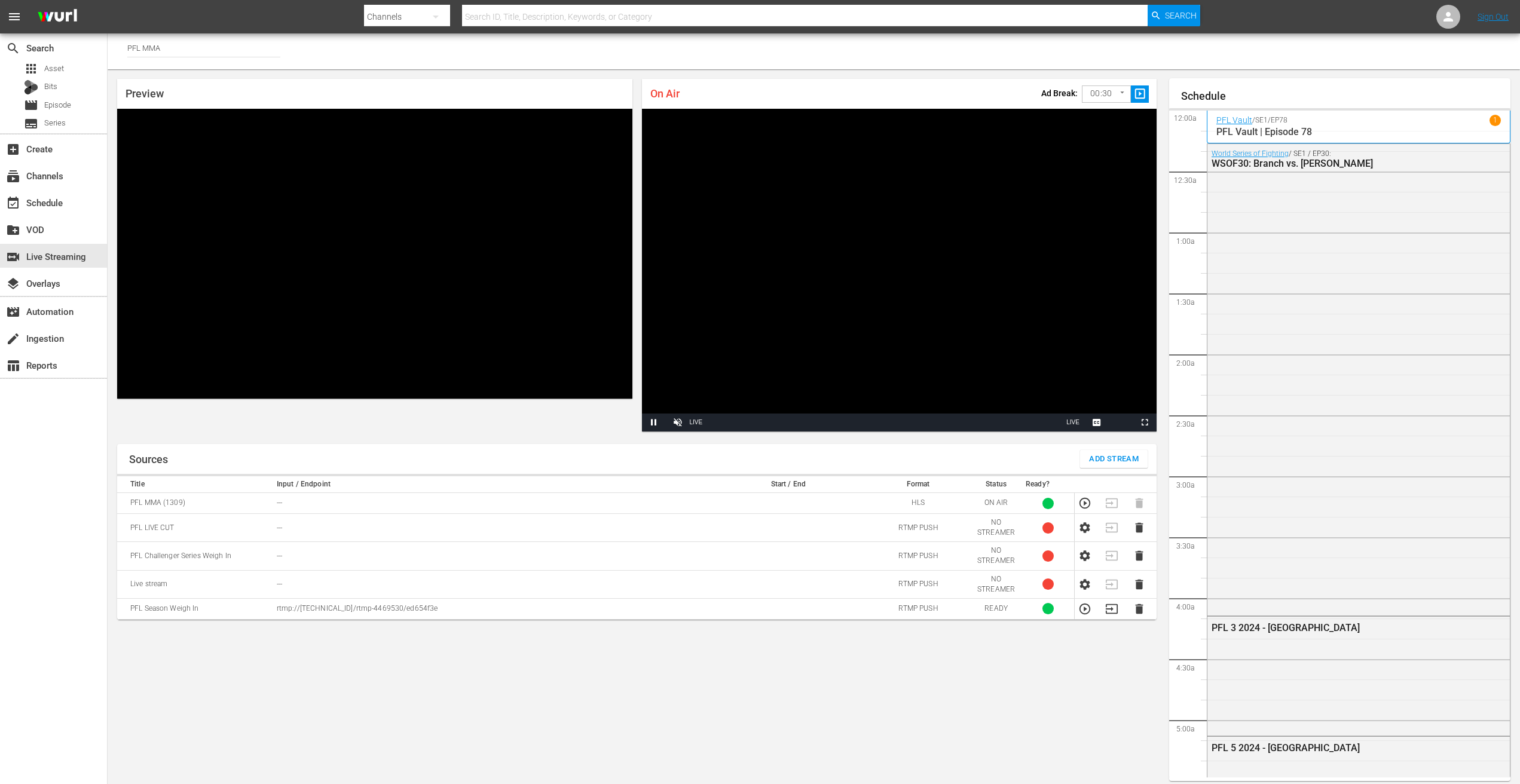
scroll to position [32, 0]
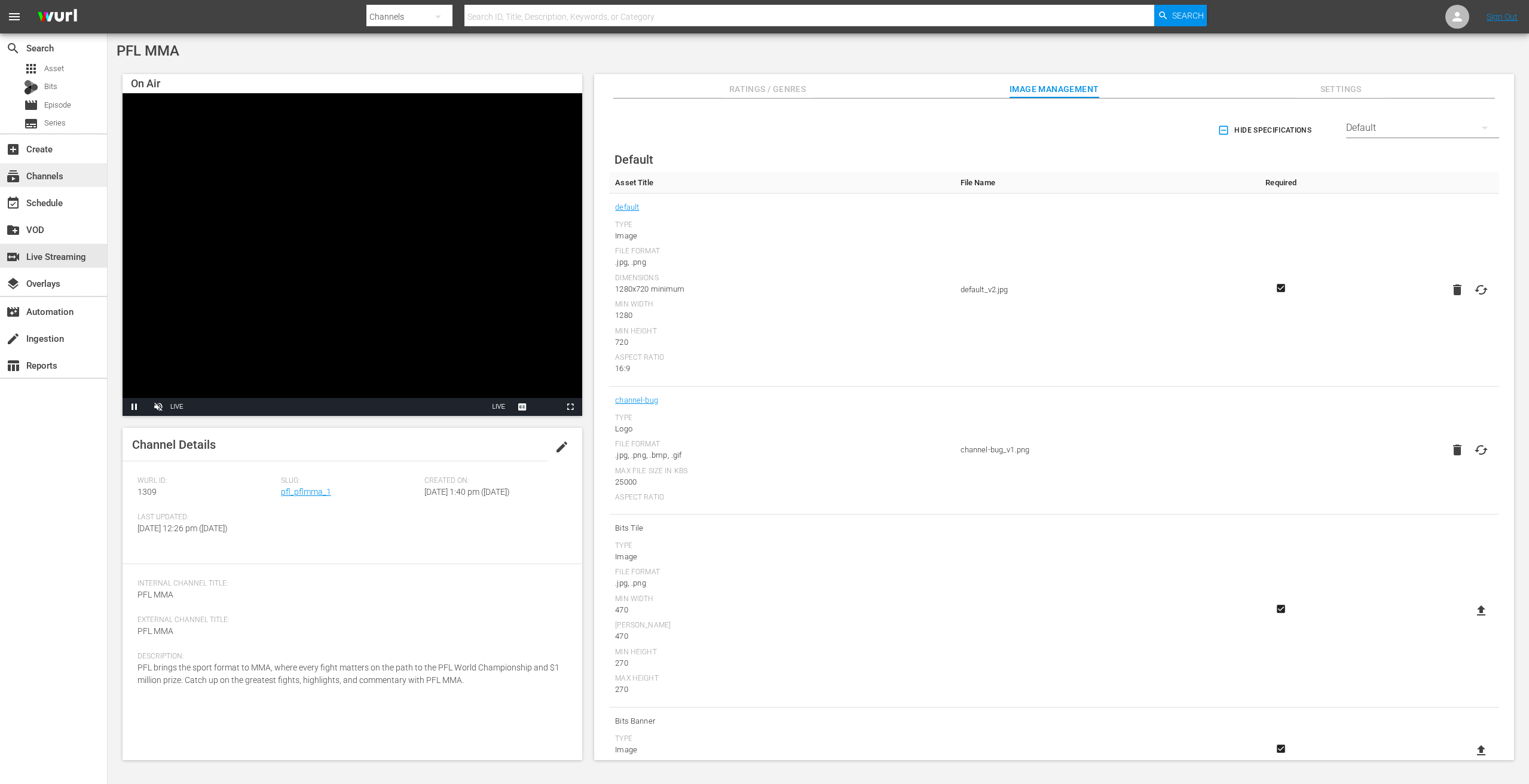
click at [59, 176] on div "subscriptions Channels" at bounding box center [33, 173] width 66 height 11
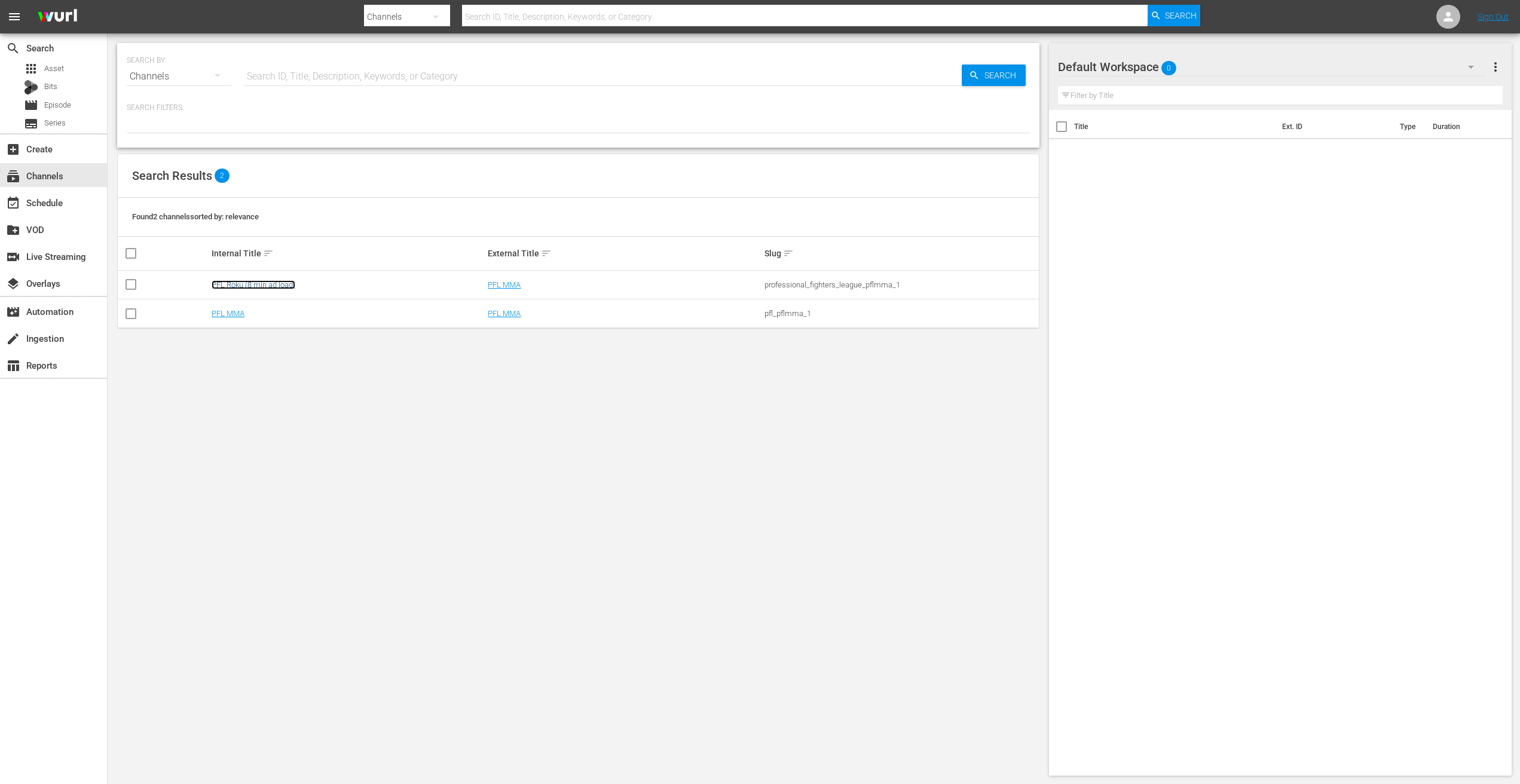
click at [251, 281] on link "PFL Roku (8 min ad load)" at bounding box center [253, 284] width 84 height 9
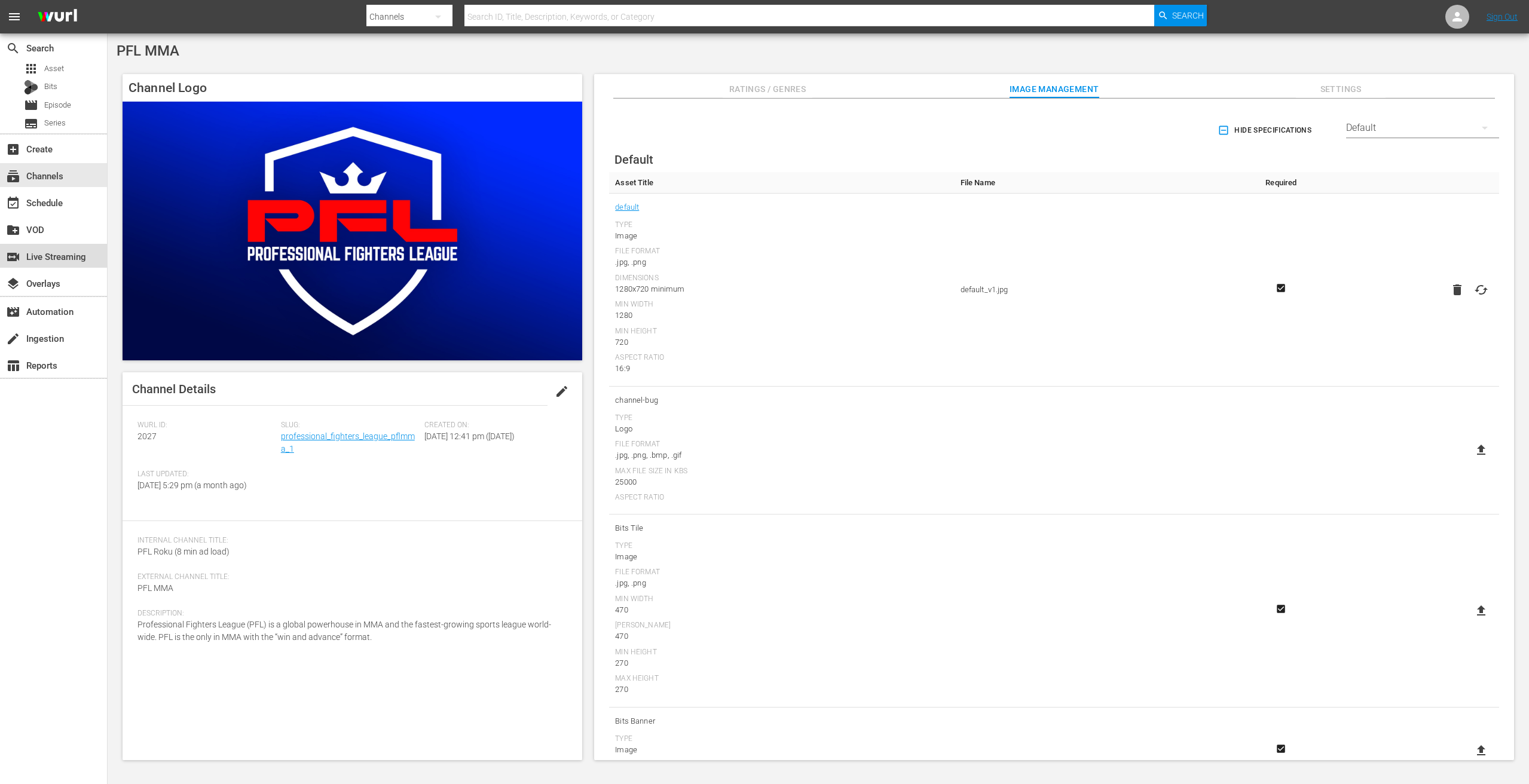
click at [66, 254] on div "switch_video Live Streaming" at bounding box center [33, 254] width 66 height 11
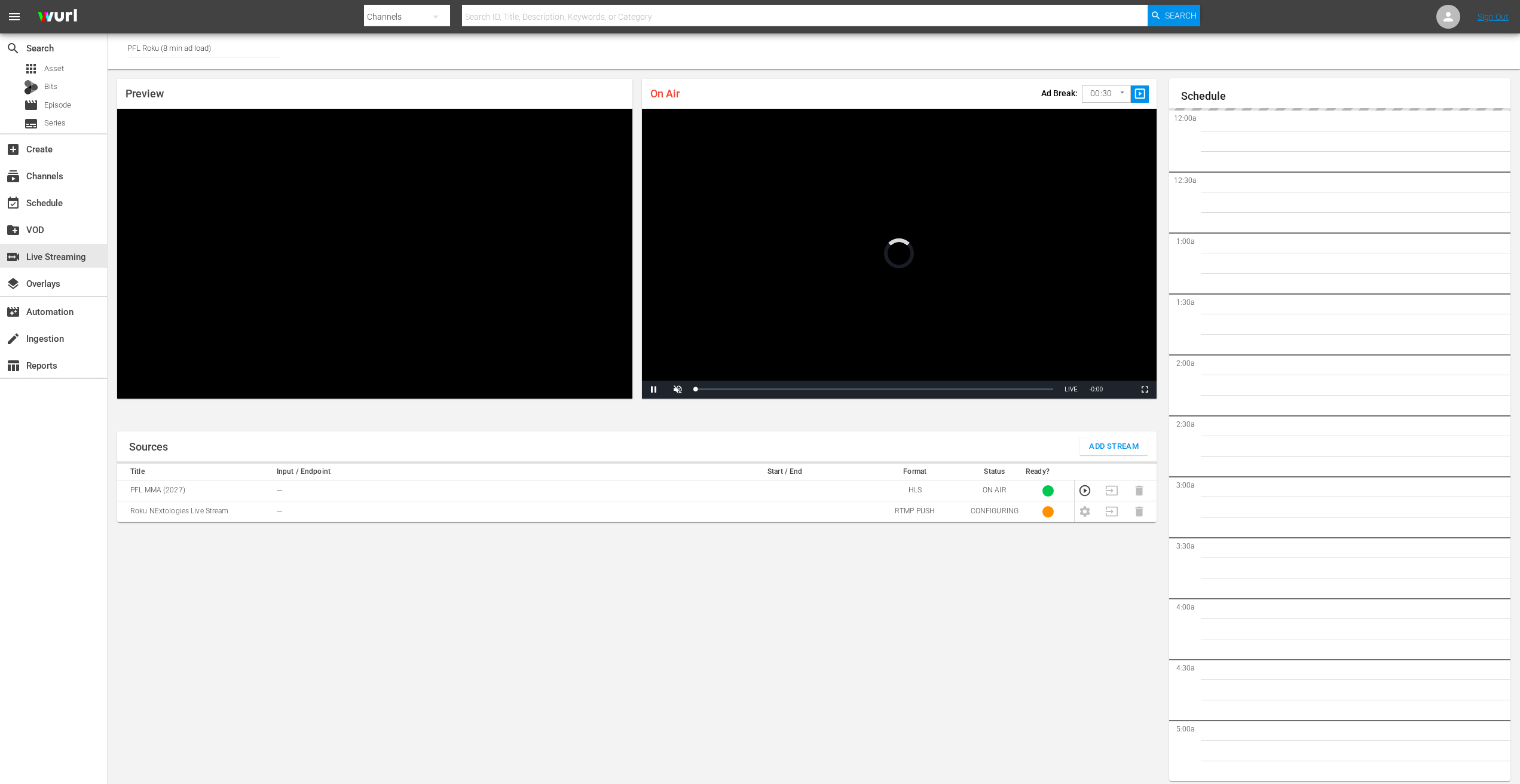
scroll to position [32, 0]
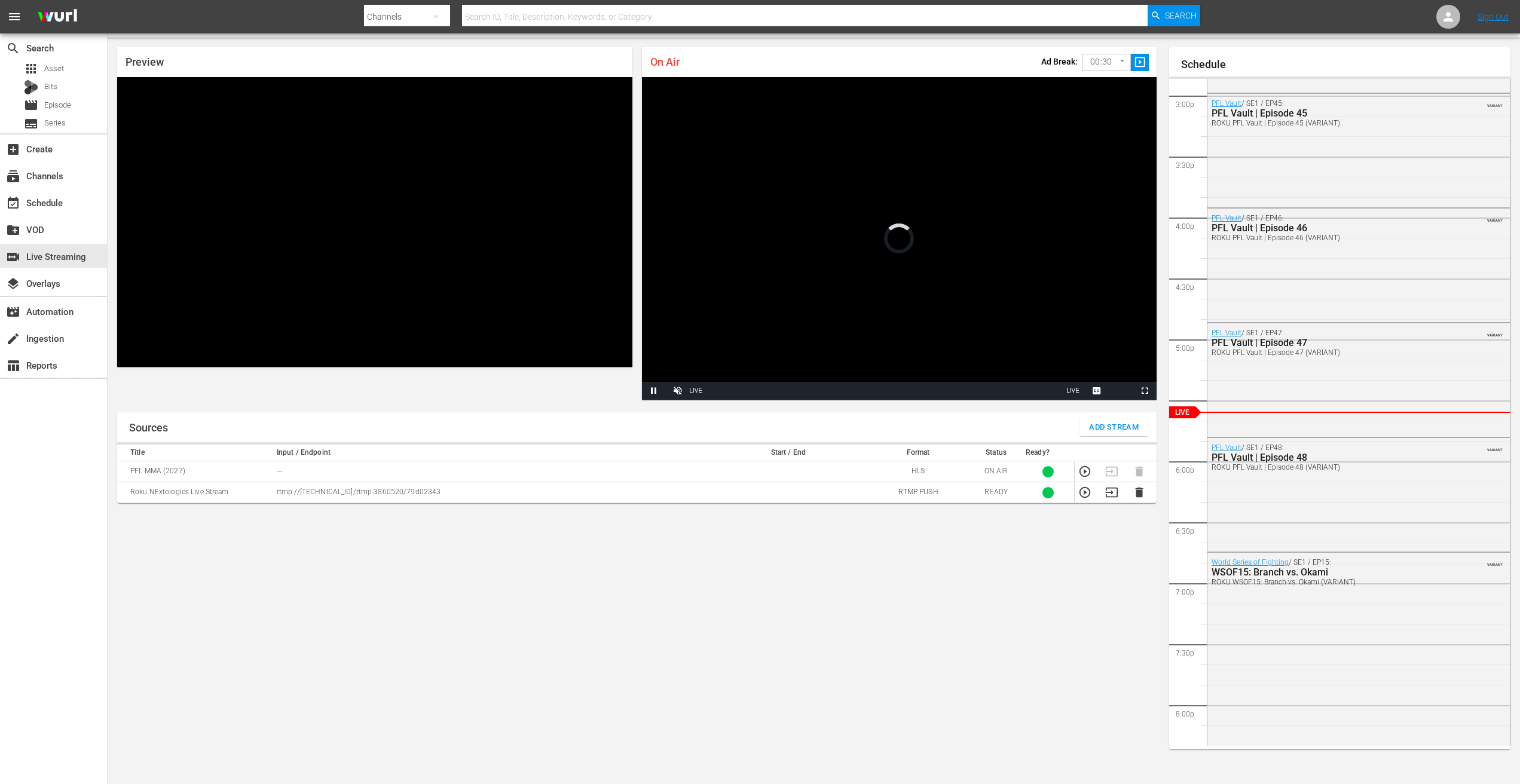
click at [397, 490] on p "rtmp://[TECHNICAL_ID]/rtmp-3860520/79d02343" at bounding box center [491, 492] width 431 height 11
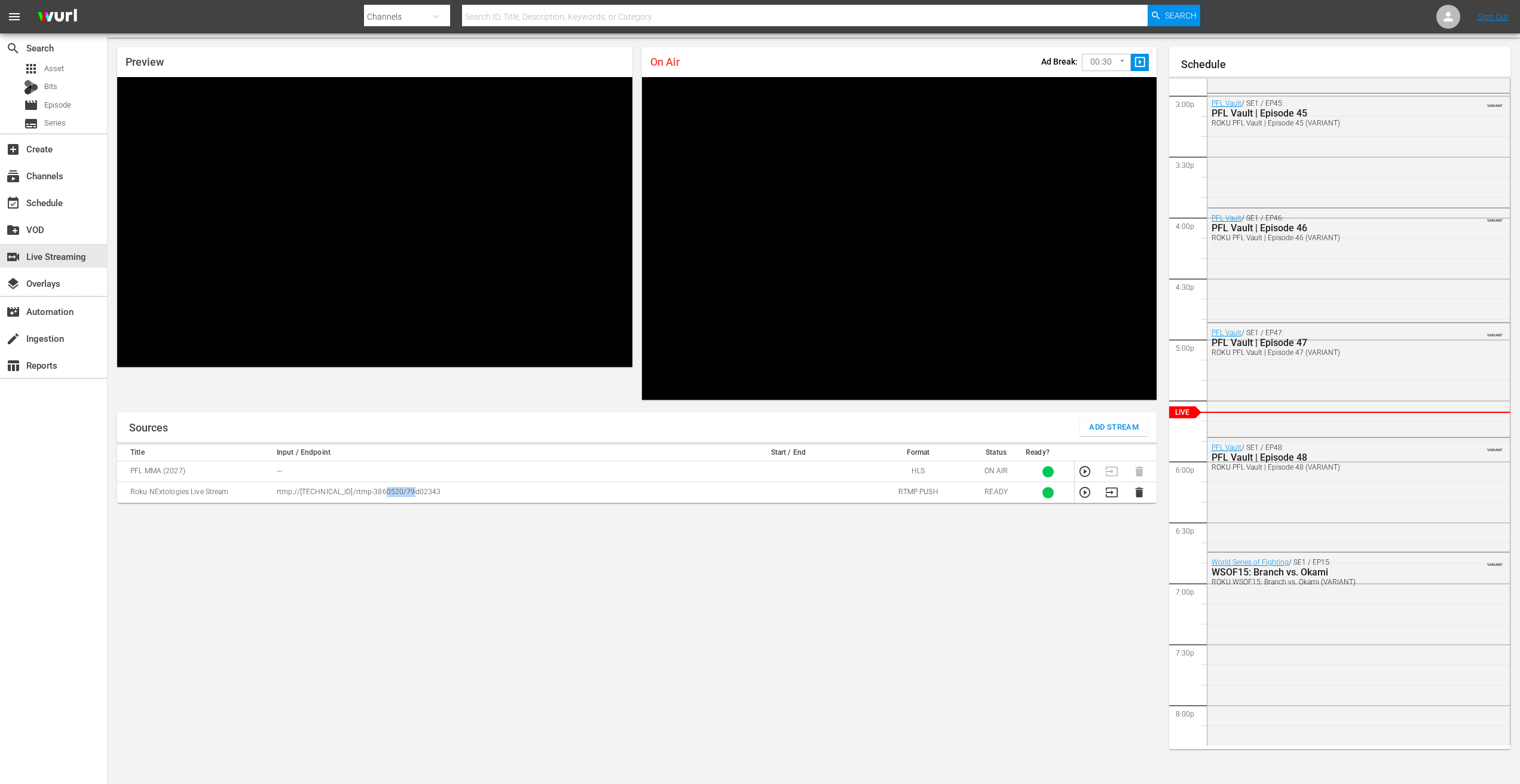
click at [397, 490] on p "rtmp://[TECHNICAL_ID]/rtmp-3860520/79d02343" at bounding box center [491, 492] width 431 height 11
copy p "rtmp://[TECHNICAL_ID]/rtmp-3860520/79d02343"
